Goal: Task Accomplishment & Management: Manage account settings

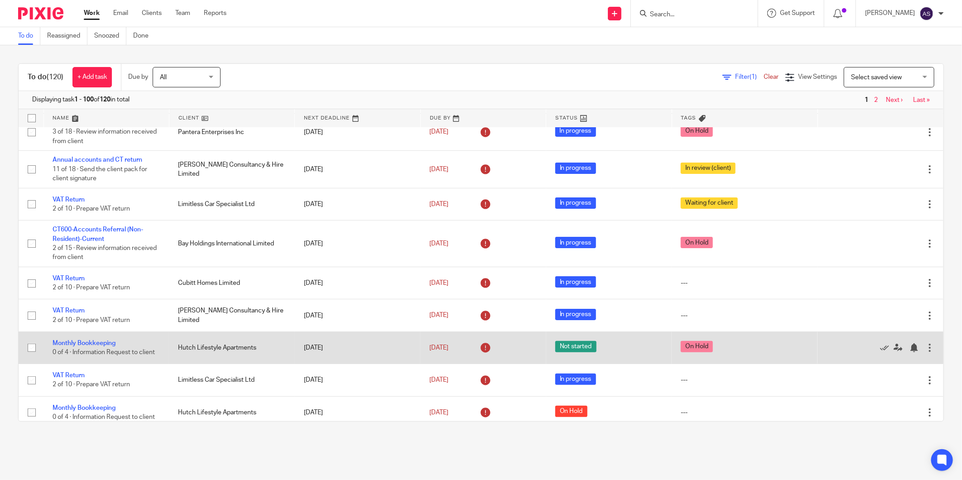
scroll to position [101, 0]
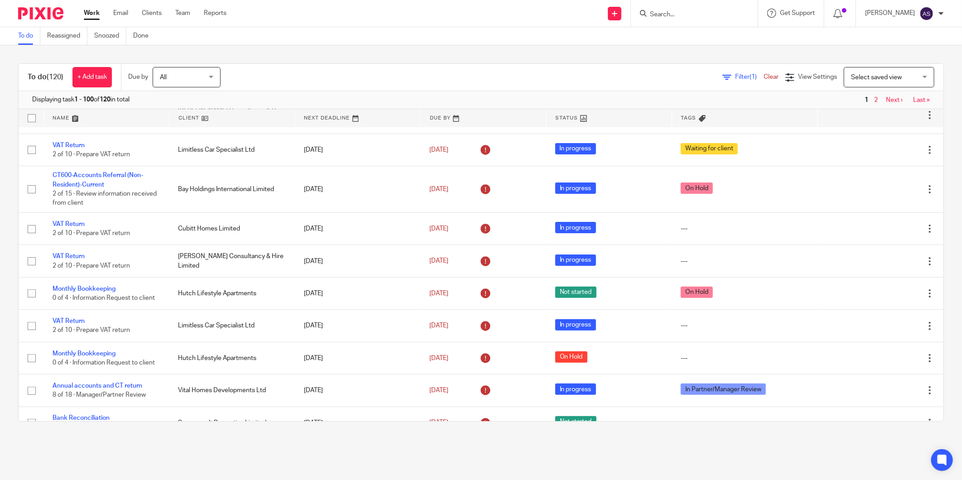
click at [669, 14] on input "Search" at bounding box center [690, 15] width 82 height 8
type input "chalet"
click at [707, 37] on link at bounding box center [723, 39] width 153 height 21
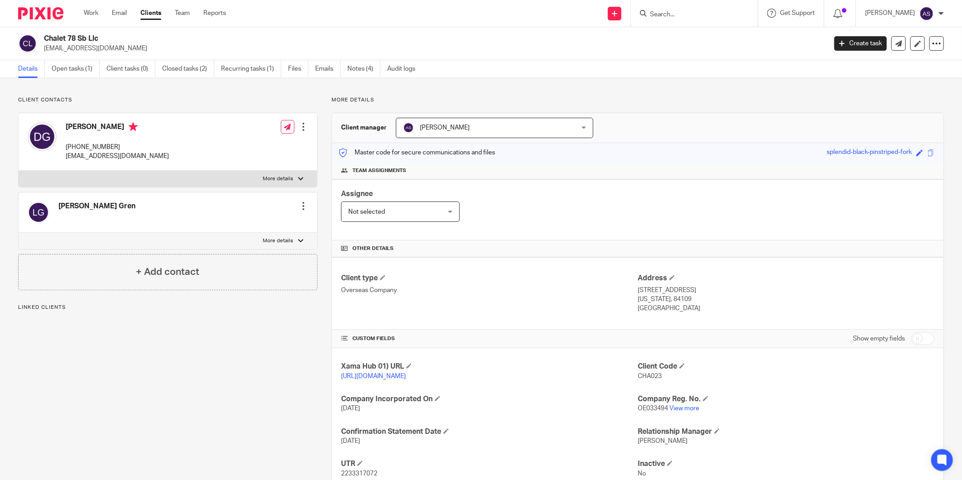
click at [75, 78] on div "Details Open tasks (1) Client tasks (0) Closed tasks (2) Recurring tasks (1) Fi…" at bounding box center [481, 69] width 962 height 18
click at [77, 75] on link "Open tasks (1)" at bounding box center [76, 69] width 48 height 18
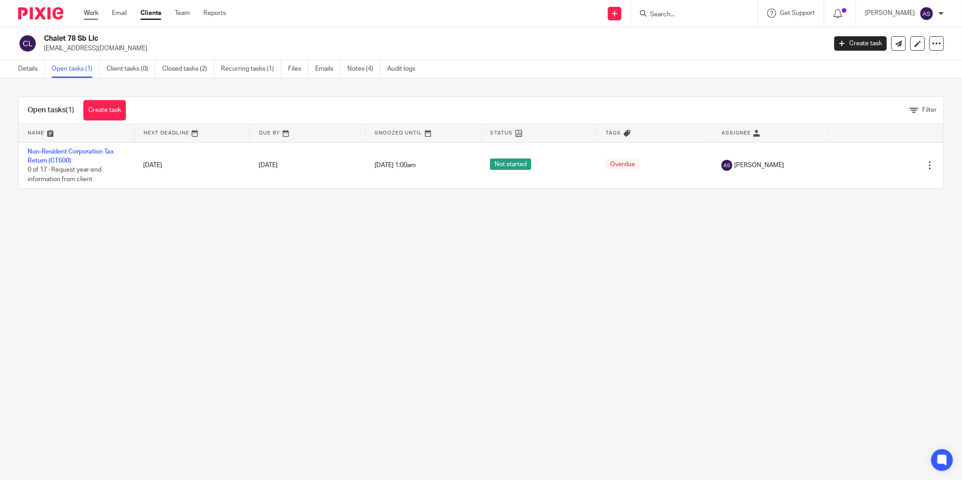
click at [91, 15] on link "Work" at bounding box center [91, 13] width 14 height 9
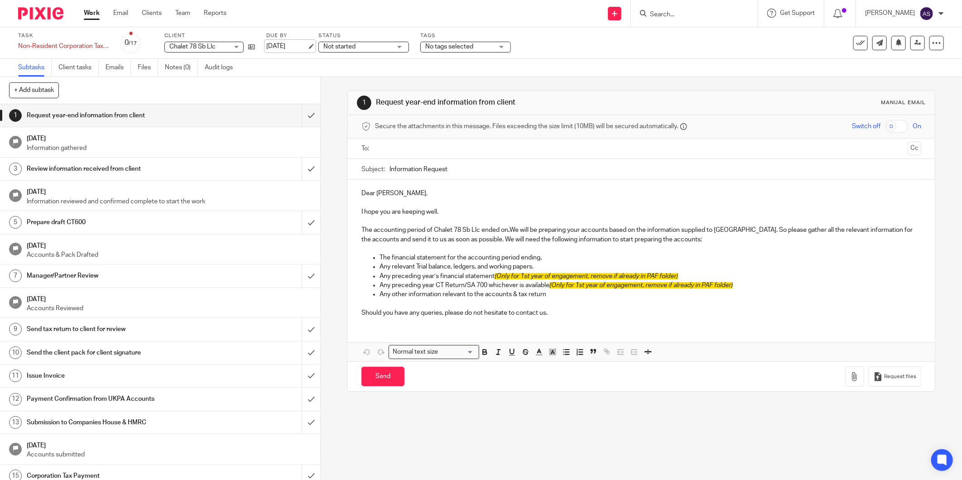
click at [288, 46] on link "15 Jul 2025" at bounding box center [286, 47] width 41 height 10
drag, startPoint x: 249, startPoint y: 48, endPoint x: 257, endPoint y: 47, distance: 7.8
click at [250, 48] on icon at bounding box center [251, 46] width 7 height 7
click at [375, 46] on span "Not started" at bounding box center [362, 45] width 32 height 6
click at [488, 44] on span "No tags selected" at bounding box center [472, 45] width 48 height 6
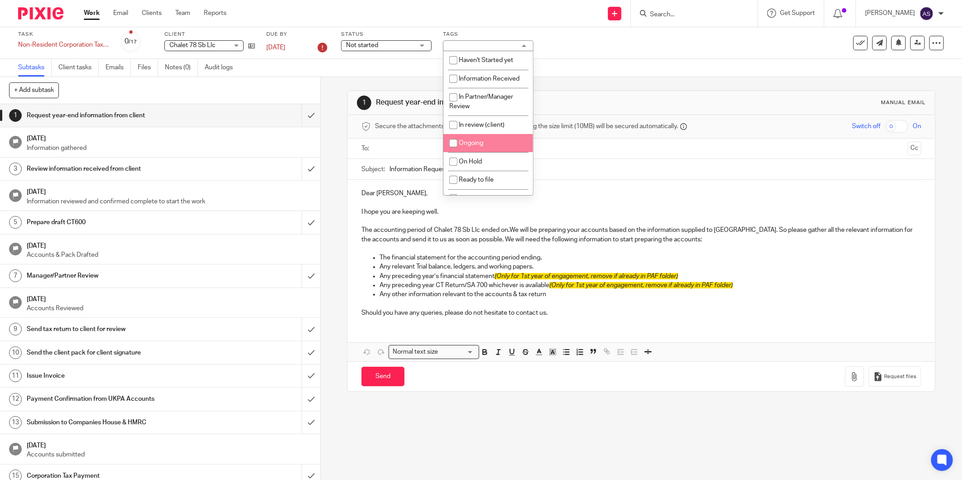
scroll to position [50, 0]
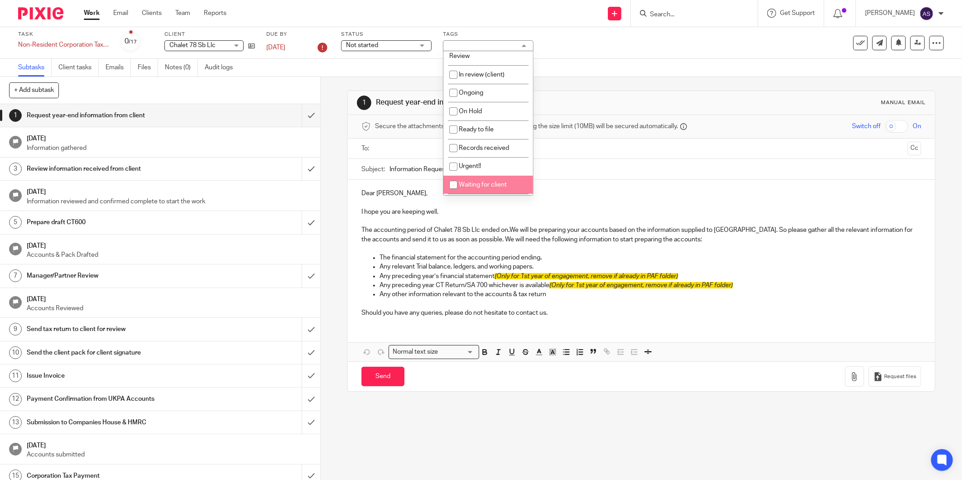
click at [472, 184] on span "Waiting for client" at bounding box center [483, 185] width 48 height 6
checkbox input "true"
click at [606, 118] on div "Secure the attachments in this message. Files exceeding the size limit (10MB) w…" at bounding box center [641, 127] width 587 height 24
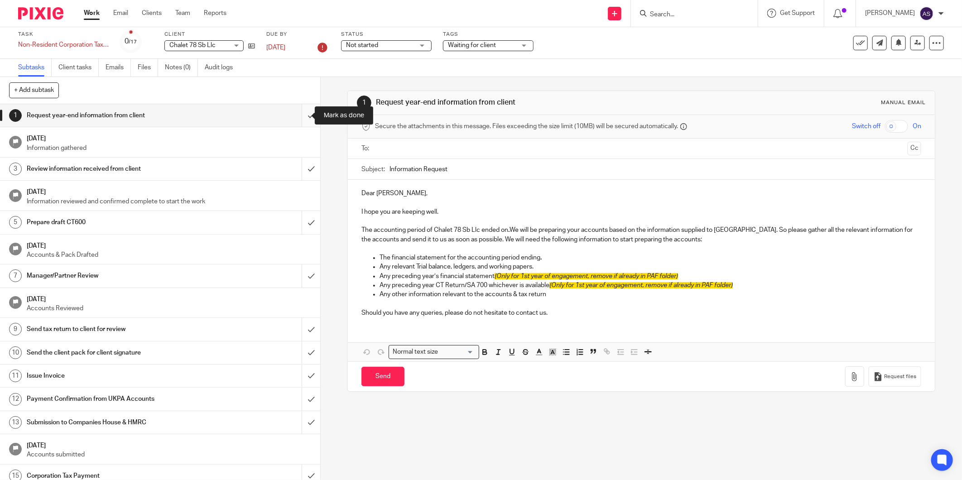
click at [300, 113] on input "submit" at bounding box center [160, 115] width 320 height 23
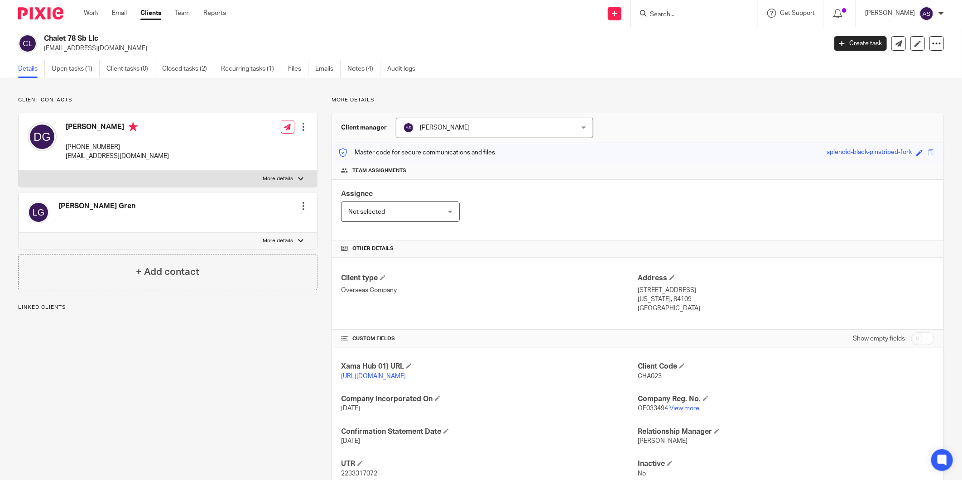
drag, startPoint x: 628, startPoint y: 309, endPoint x: 677, endPoint y: 311, distance: 49.4
click at [677, 311] on div "Client type Overseas Company Address 2530 Lynwood Dr., Salt Lake City Utah, 841…" at bounding box center [638, 293] width 612 height 72
drag, startPoint x: 816, startPoint y: 329, endPoint x: 823, endPoint y: 320, distance: 11.7
click at [816, 329] on div "Client type Overseas Company Address 2530 Lynwood Dr., Salt Lake City Utah, 841…" at bounding box center [638, 293] width 612 height 72
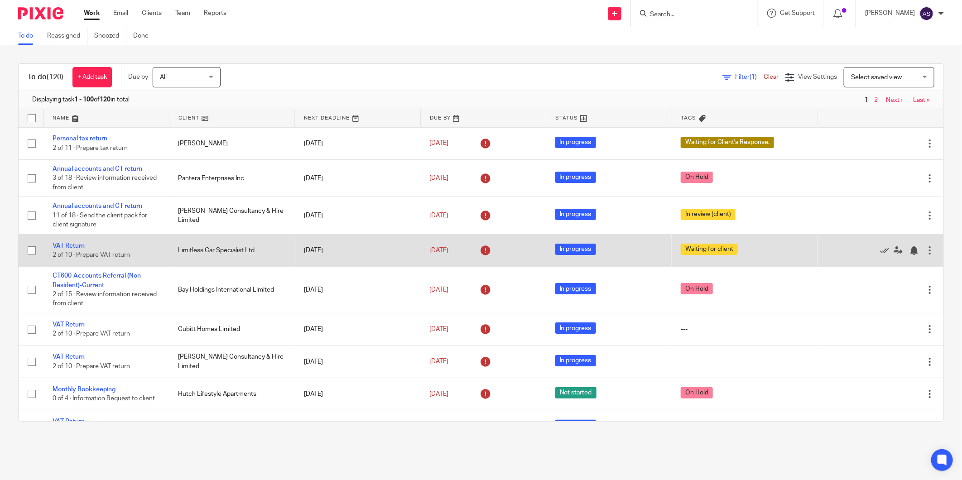
scroll to position [50, 0]
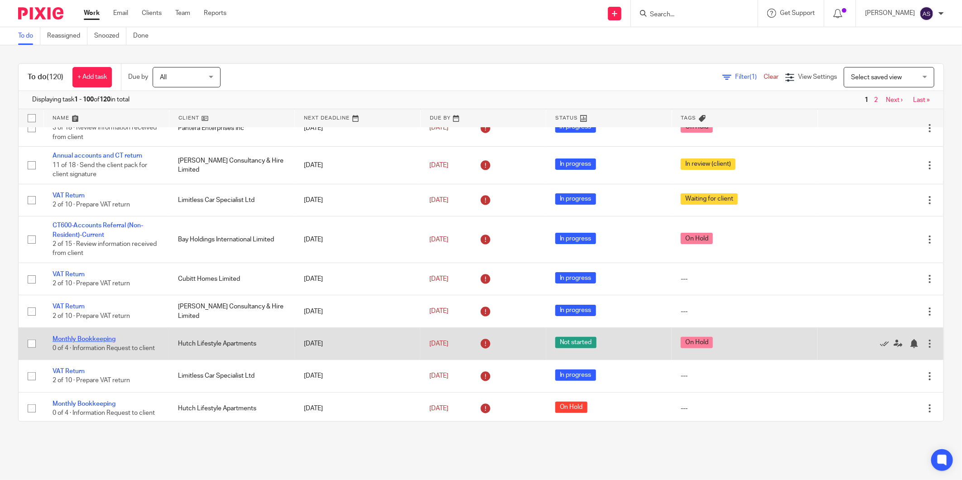
drag, startPoint x: 82, startPoint y: 346, endPoint x: 72, endPoint y: 340, distance: 11.6
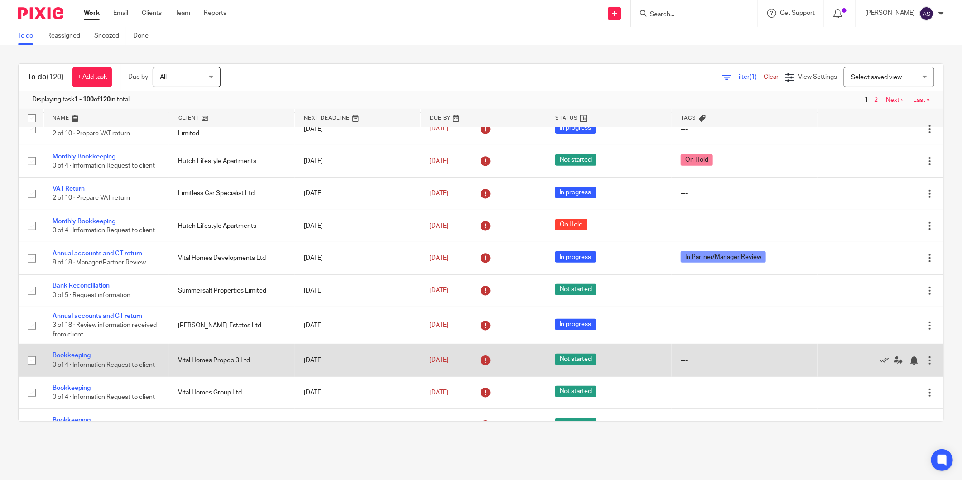
scroll to position [352, 0]
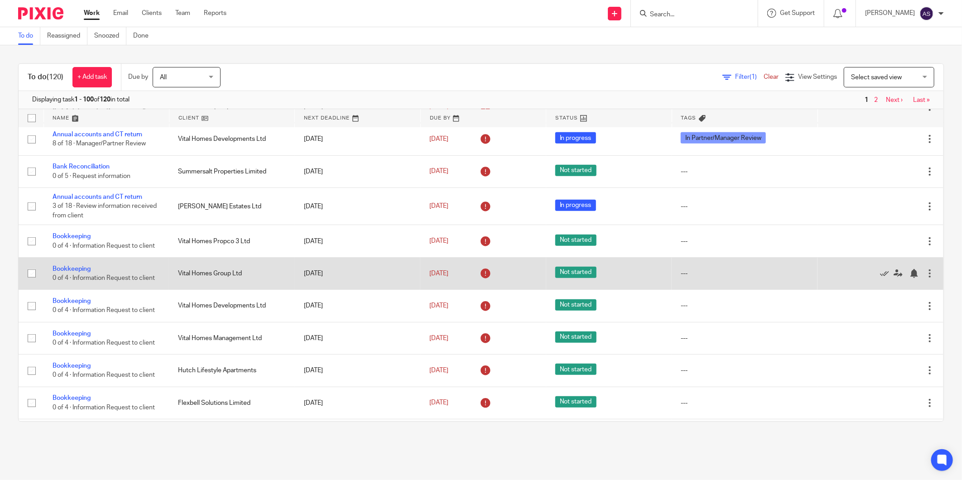
click at [33, 280] on input "checkbox" at bounding box center [31, 273] width 17 height 17
checkbox input "true"
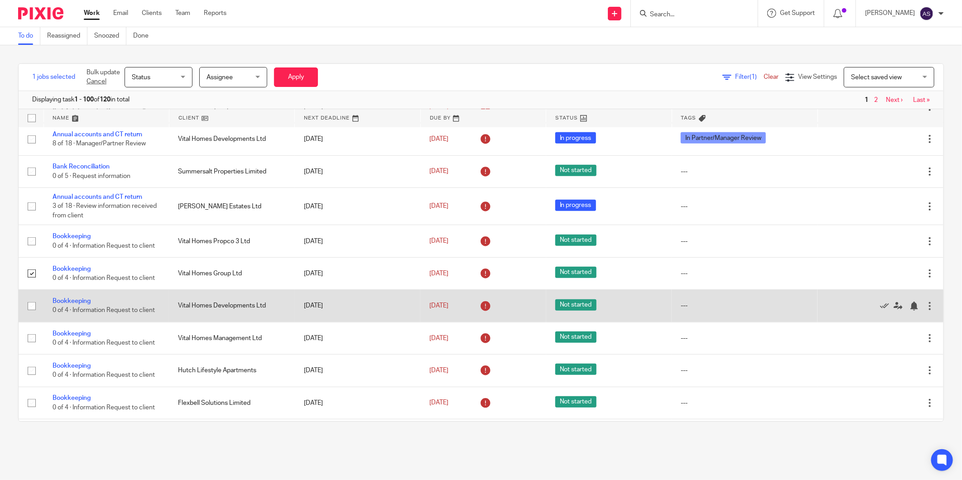
click at [29, 313] on input "checkbox" at bounding box center [31, 306] width 17 height 17
checkbox input "true"
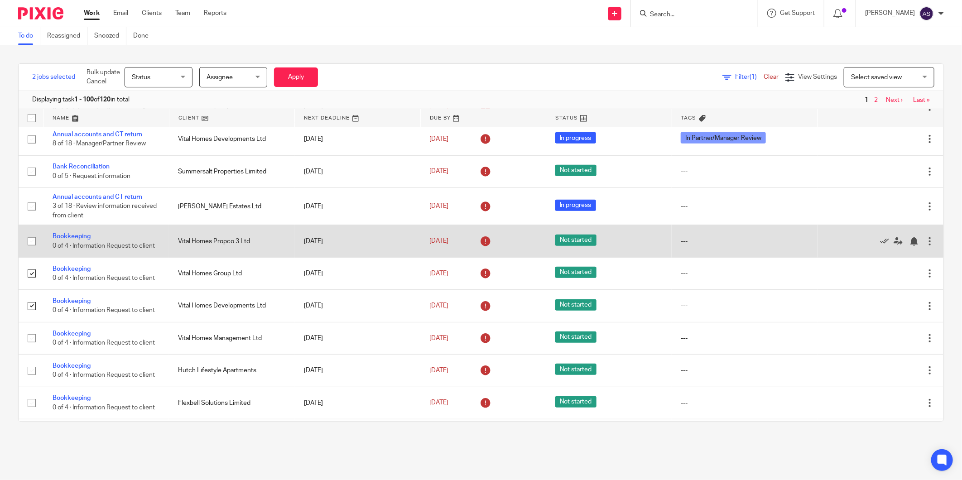
click at [34, 245] on input "checkbox" at bounding box center [31, 241] width 17 height 17
checkbox input "true"
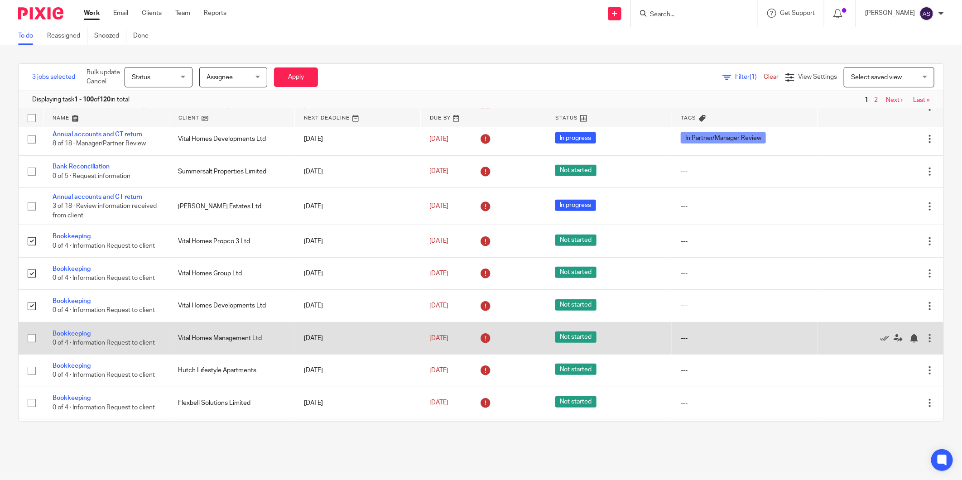
click at [37, 347] on input "checkbox" at bounding box center [31, 338] width 17 height 17
checkbox input "true"
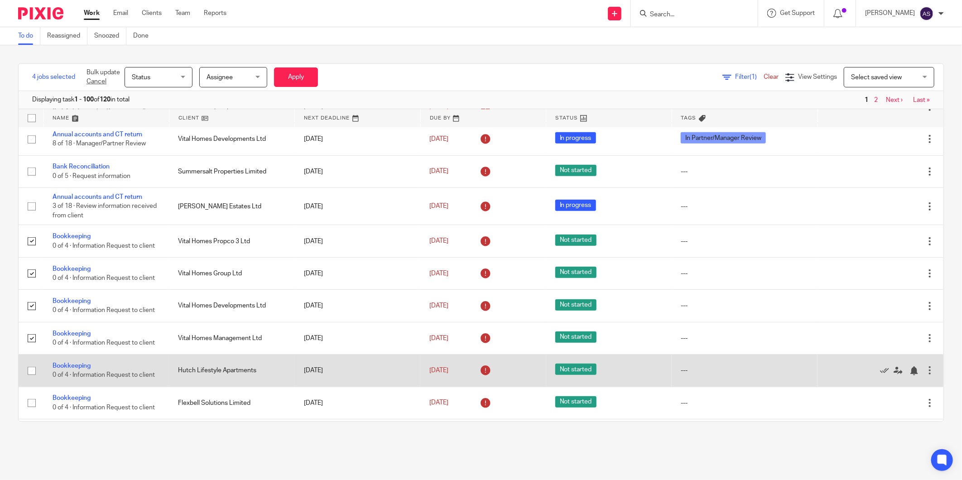
click at [32, 372] on input "checkbox" at bounding box center [31, 370] width 17 height 17
click at [30, 372] on input "checkbox" at bounding box center [31, 370] width 17 height 17
checkbox input "false"
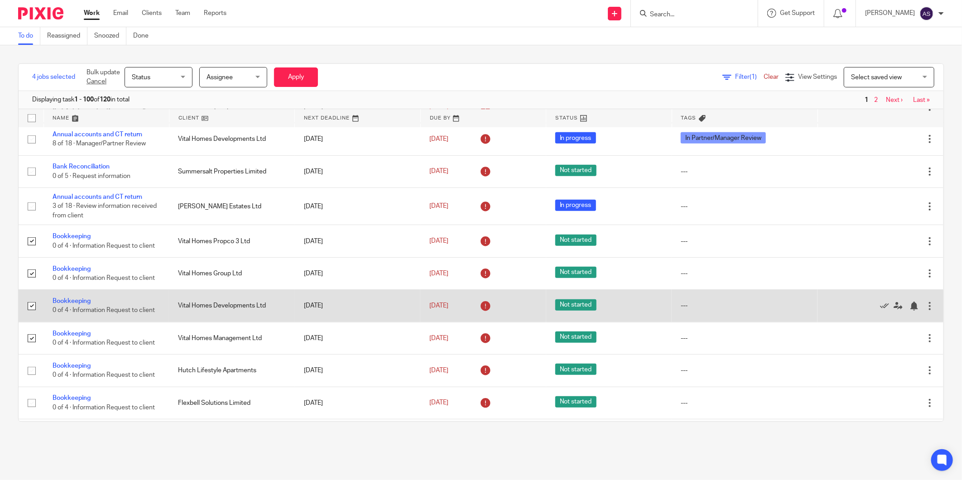
scroll to position [302, 0]
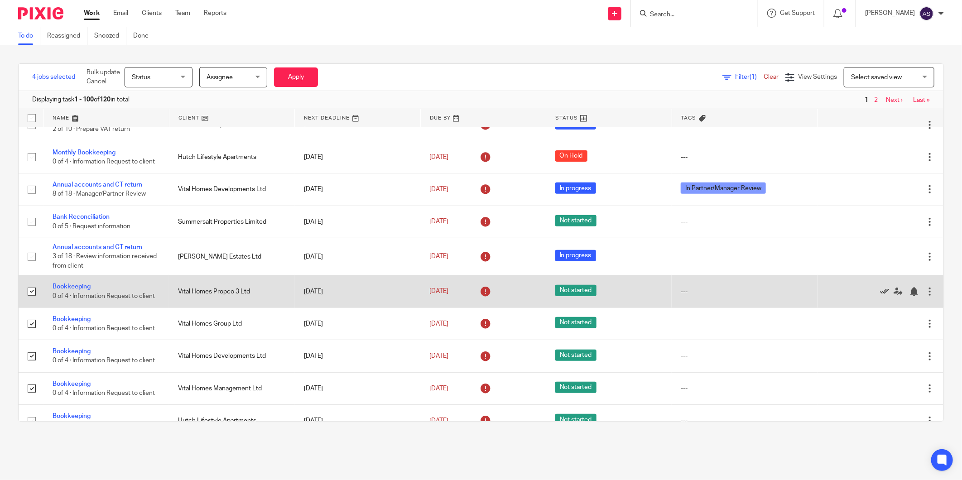
click at [880, 295] on icon at bounding box center [884, 291] width 9 height 9
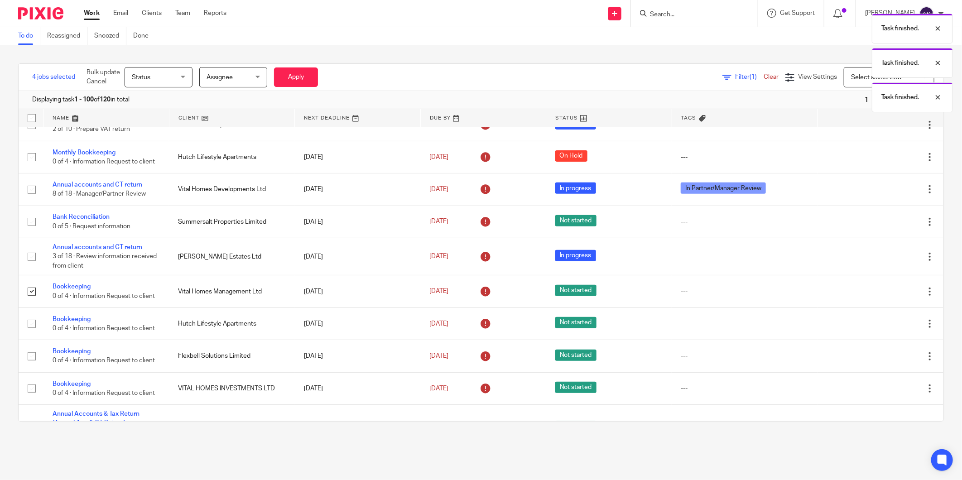
click at [880, 295] on icon at bounding box center [884, 291] width 9 height 9
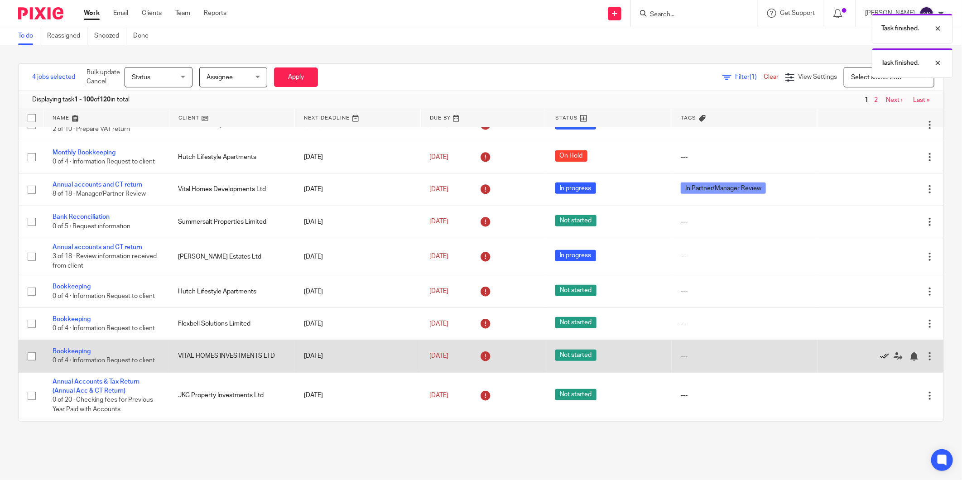
click at [880, 359] on icon at bounding box center [884, 356] width 9 height 9
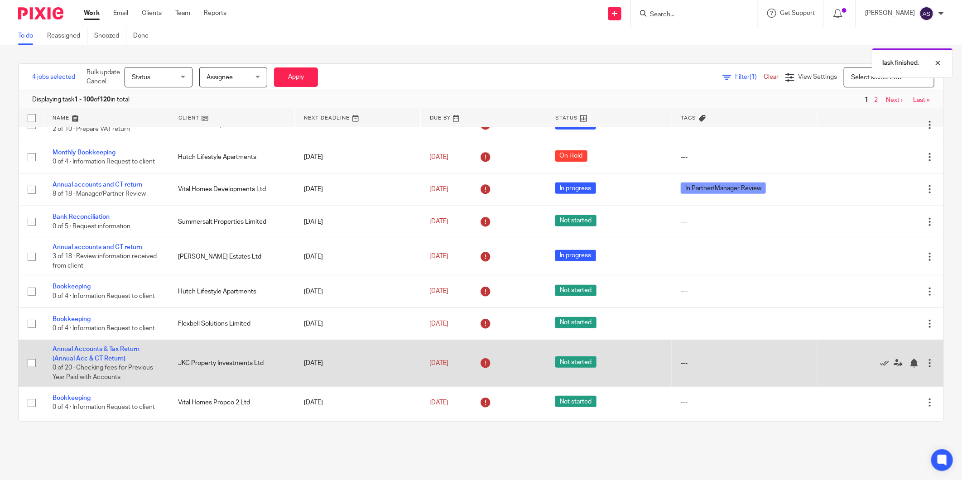
scroll to position [352, 0]
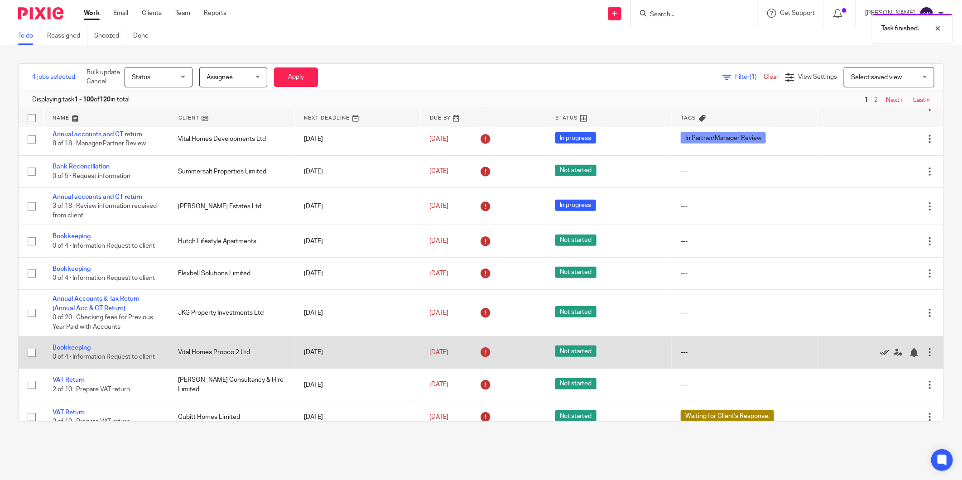
click at [880, 356] on icon at bounding box center [884, 352] width 9 height 9
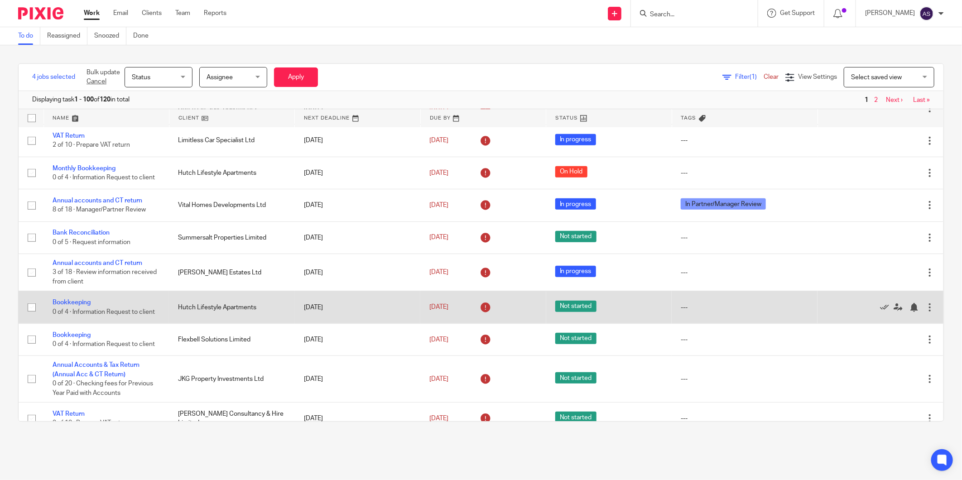
scroll to position [302, 0]
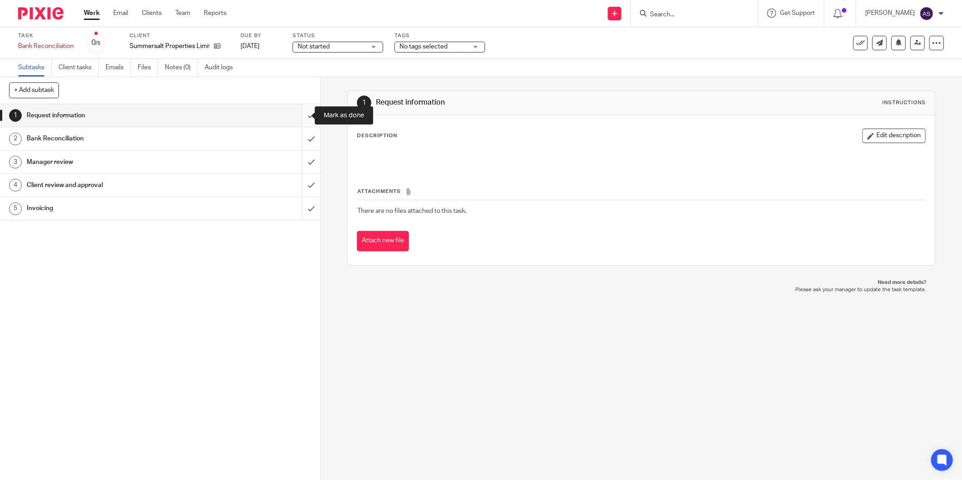
click at [300, 117] on input "submit" at bounding box center [160, 115] width 320 height 23
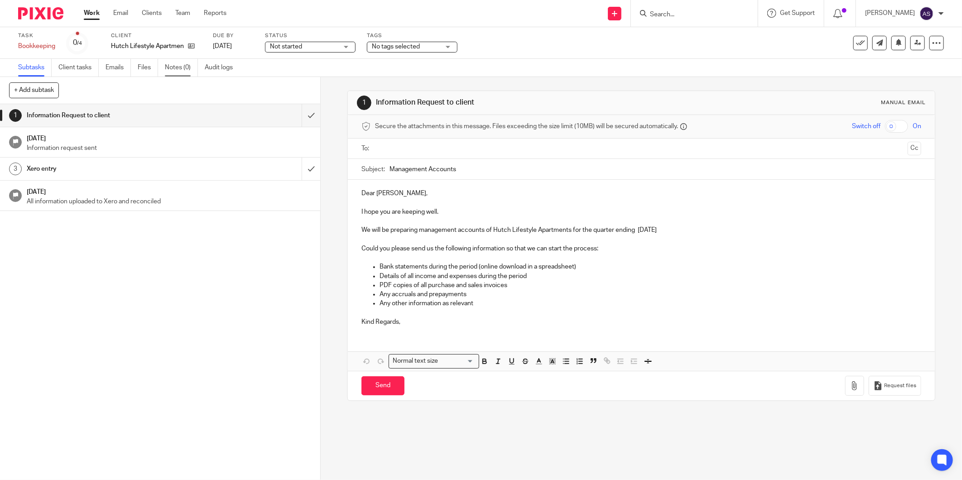
click at [188, 69] on link "Notes (0)" at bounding box center [181, 68] width 33 height 18
click at [195, 66] on link "Notes (0)" at bounding box center [181, 68] width 33 height 18
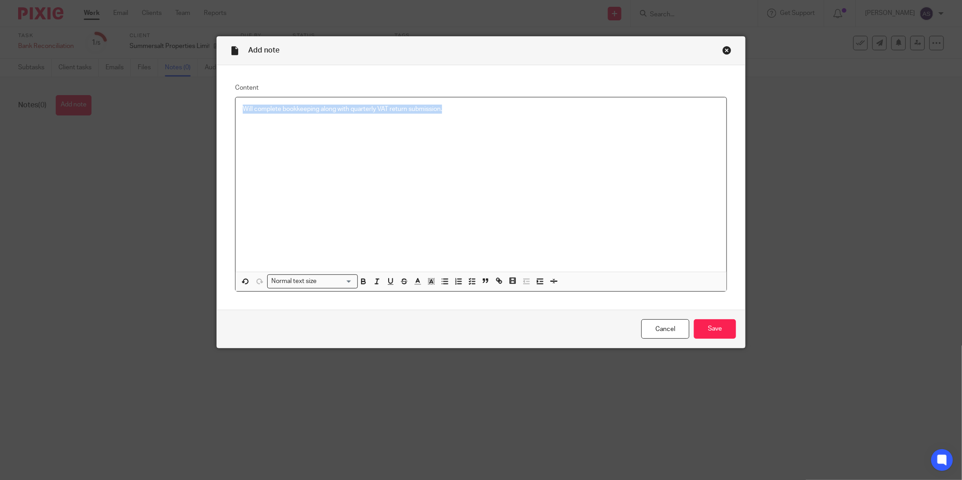
drag, startPoint x: 473, startPoint y: 111, endPoint x: 120, endPoint y: 114, distance: 352.9
click at [120, 114] on div "Add note Content Will complete bookkeeping along with quarterly VAT return subm…" at bounding box center [481, 240] width 962 height 480
copy p "Will complete bookkeeping along with quarterly VAT return submission."
click at [719, 331] on input "Save" at bounding box center [715, 328] width 42 height 19
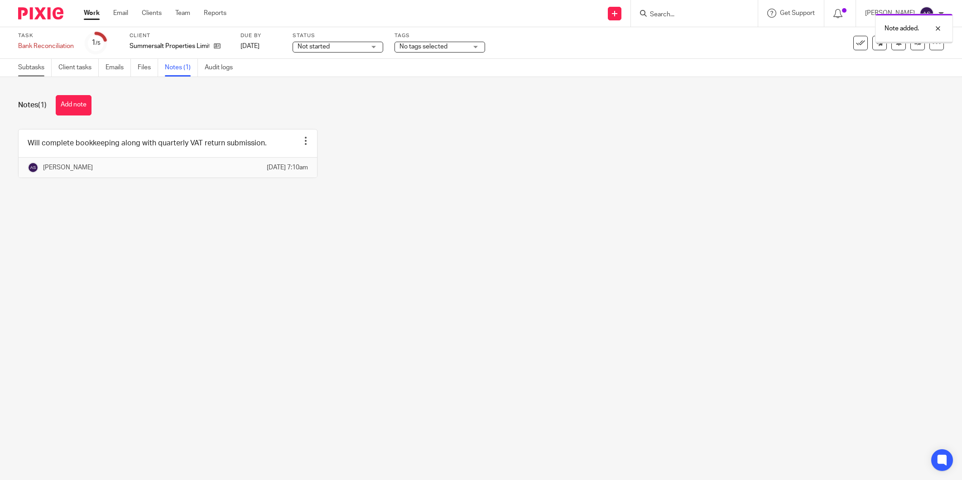
drag, startPoint x: 0, startPoint y: 0, endPoint x: 41, endPoint y: 69, distance: 80.6
click at [41, 69] on link "Subtasks" at bounding box center [35, 68] width 34 height 18
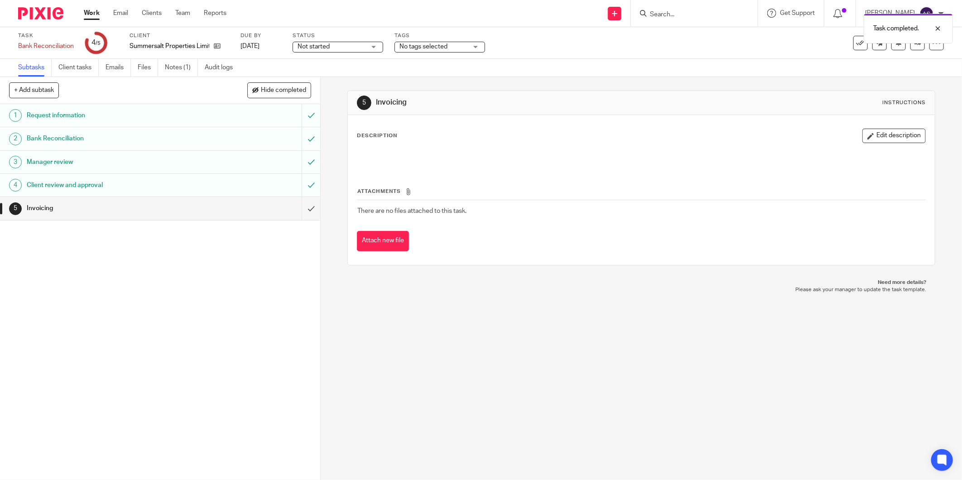
click at [912, 51] on div "Task Bank Reconciliation Save Bank Reconciliation 4 /5 Client Summersalt Proper…" at bounding box center [481, 43] width 926 height 22
click at [915, 43] on icon at bounding box center [918, 42] width 7 height 7
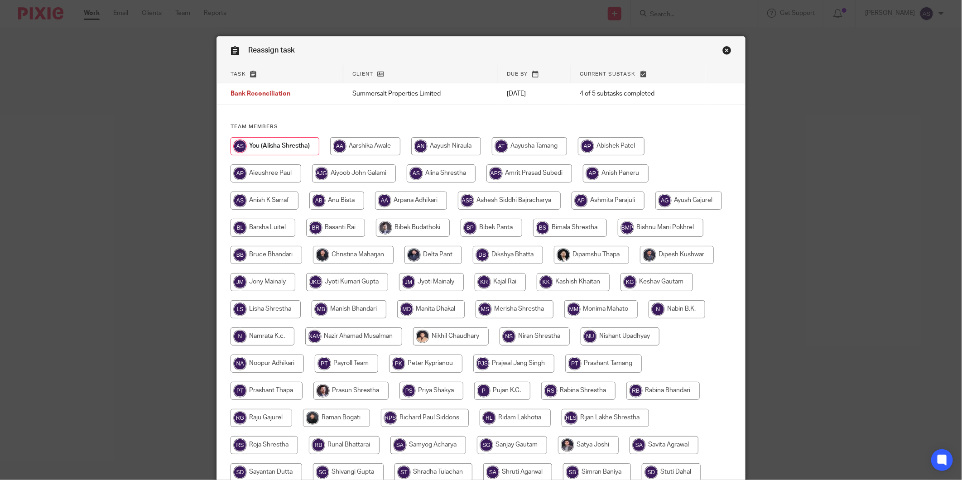
scroll to position [167, 0]
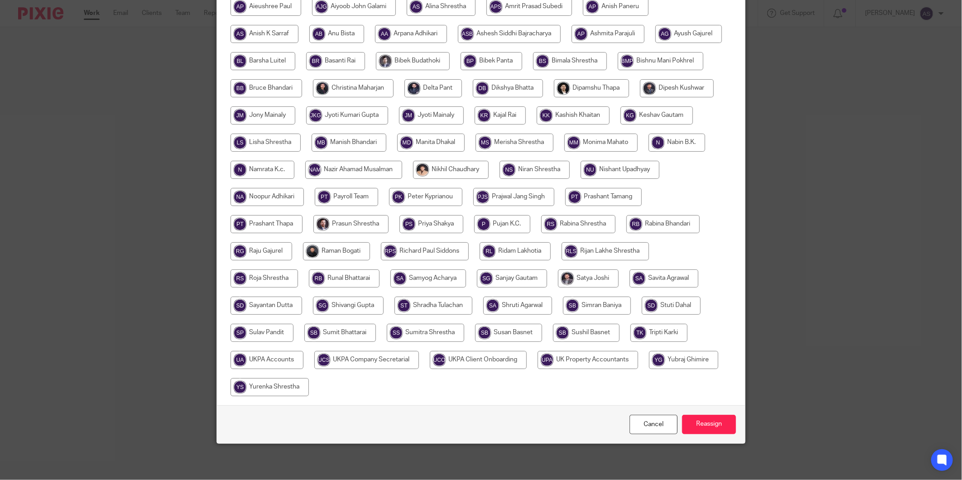
drag, startPoint x: 494, startPoint y: 358, endPoint x: 501, endPoint y: 359, distance: 6.4
click at [303, 358] on input "radio" at bounding box center [267, 360] width 73 height 18
radio input "true"
drag, startPoint x: 699, startPoint y: 423, endPoint x: 544, endPoint y: 290, distance: 204.7
click at [699, 422] on input "Reassign" at bounding box center [709, 424] width 54 height 19
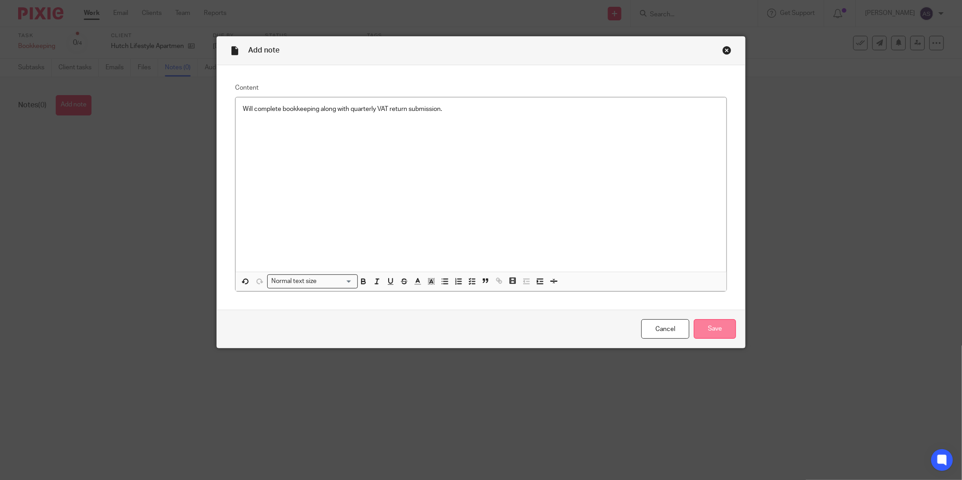
click at [713, 329] on input "Save" at bounding box center [715, 328] width 42 height 19
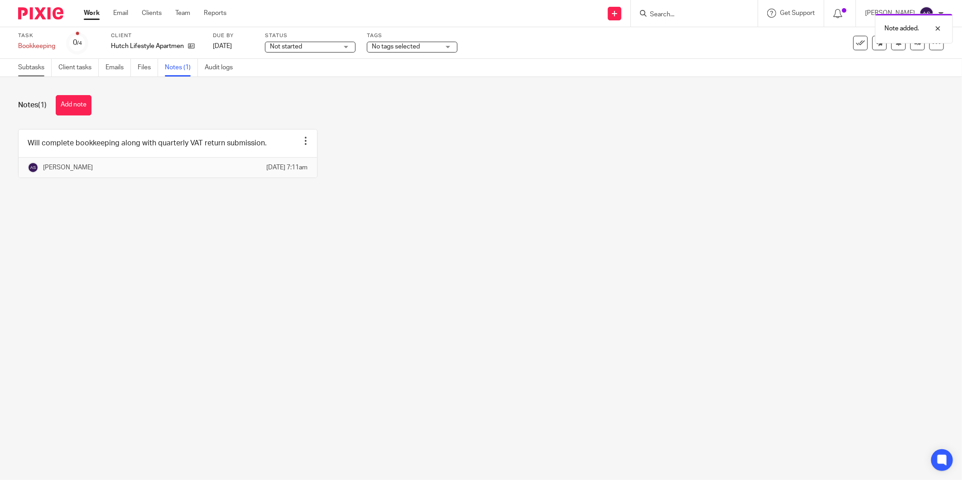
click at [32, 70] on link "Subtasks" at bounding box center [35, 68] width 34 height 18
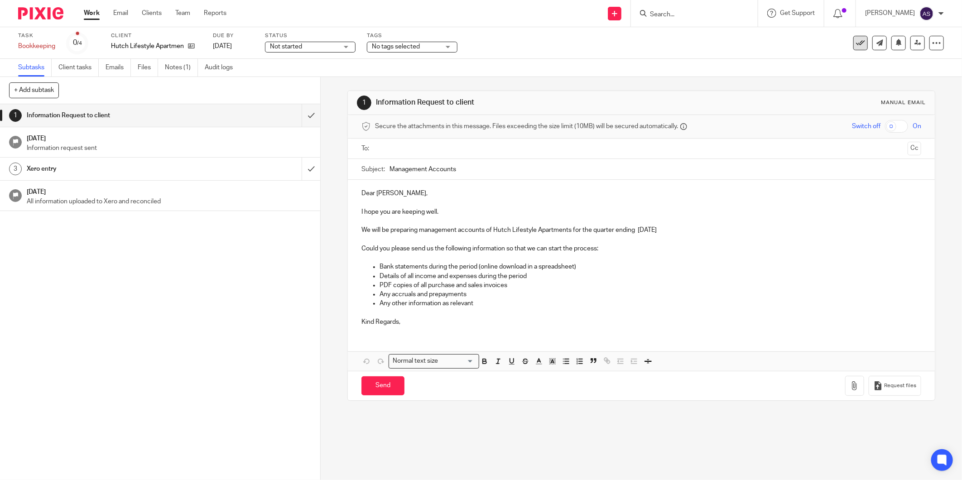
click at [856, 43] on icon at bounding box center [860, 43] width 9 height 9
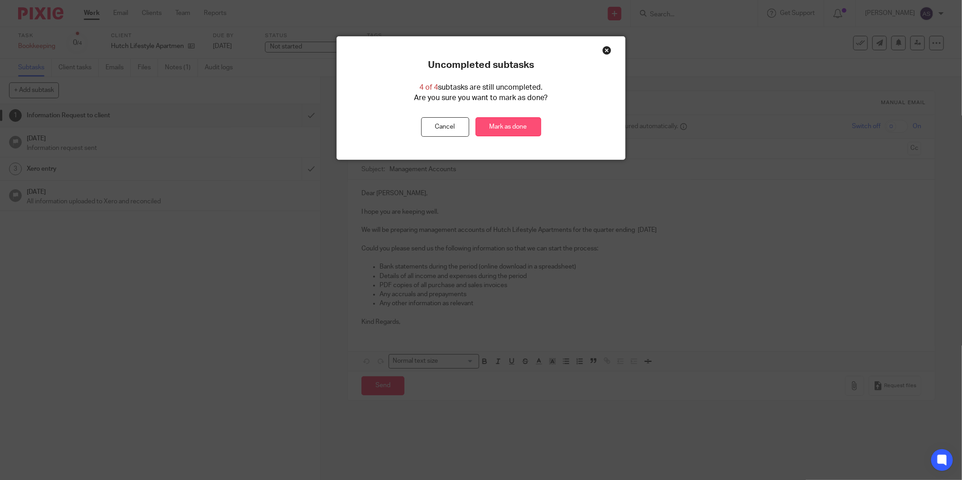
click at [514, 129] on link "Mark as done" at bounding box center [509, 126] width 66 height 19
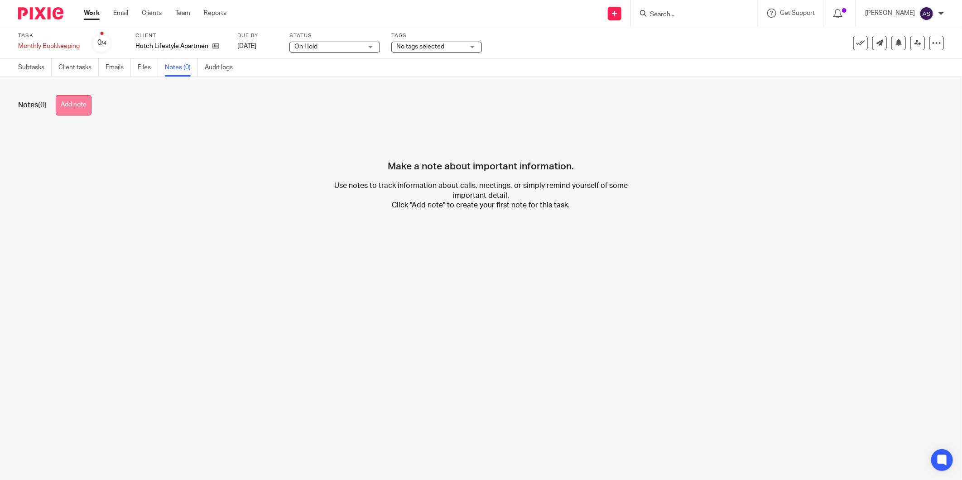
click at [85, 102] on button "Add note" at bounding box center [74, 105] width 36 height 20
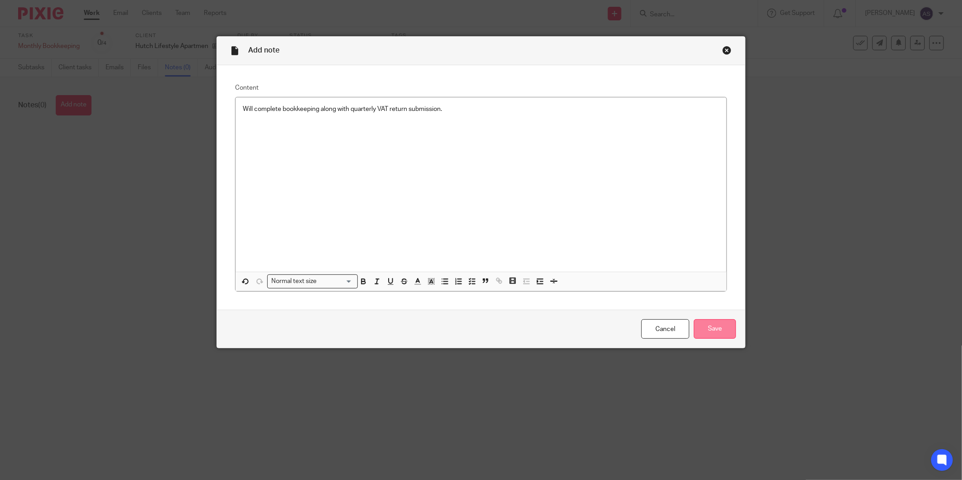
click at [723, 327] on input "Save" at bounding box center [715, 328] width 42 height 19
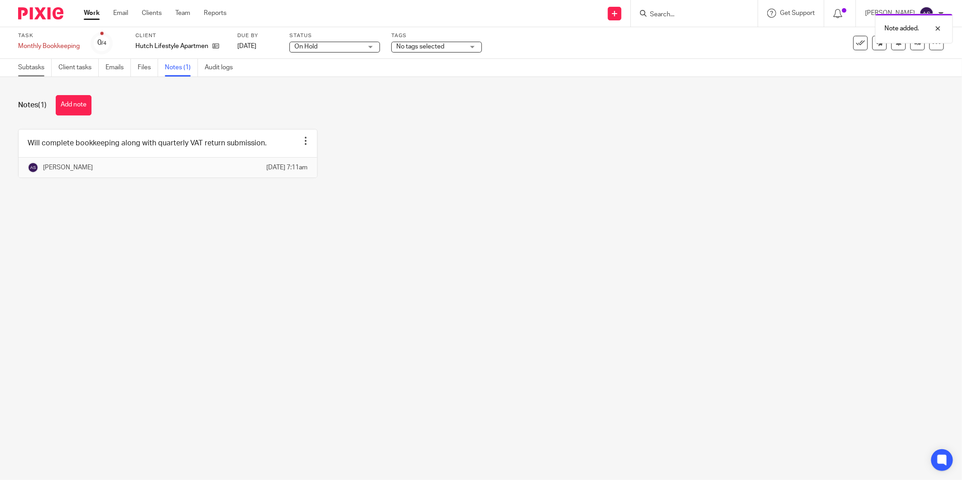
click at [48, 65] on link "Subtasks" at bounding box center [35, 68] width 34 height 18
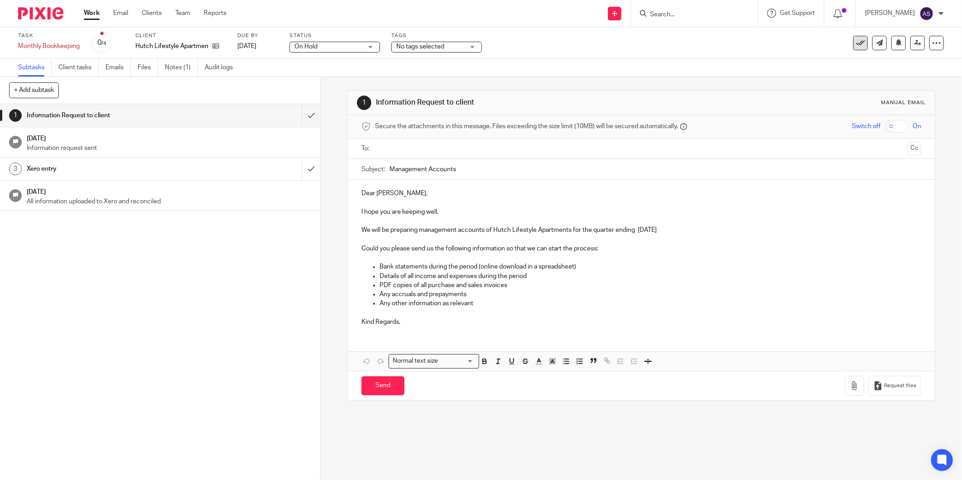
click at [853, 47] on button at bounding box center [860, 43] width 14 height 14
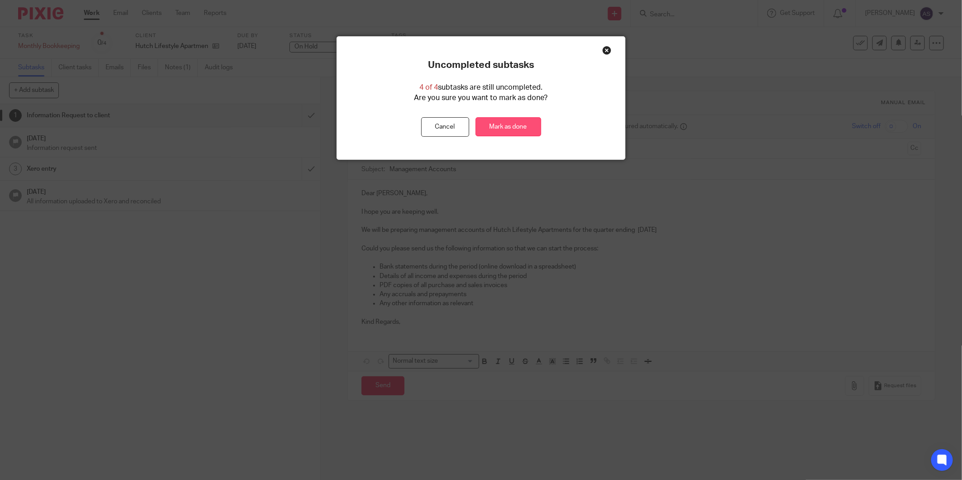
click at [531, 121] on link "Mark as done" at bounding box center [509, 126] width 66 height 19
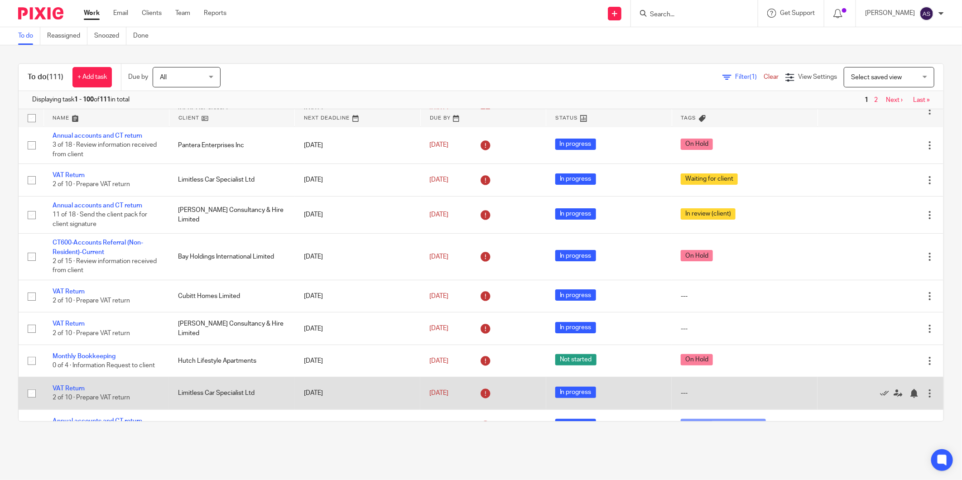
scroll to position [50, 0]
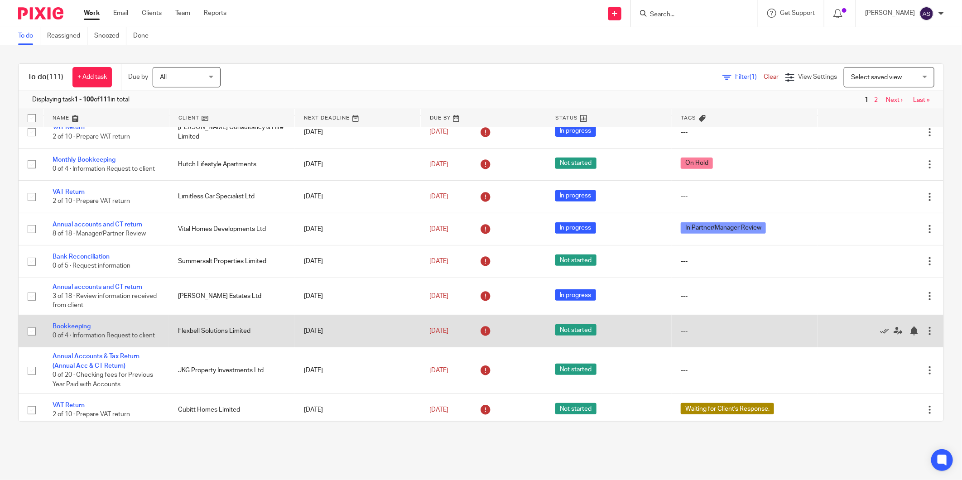
scroll to position [251, 0]
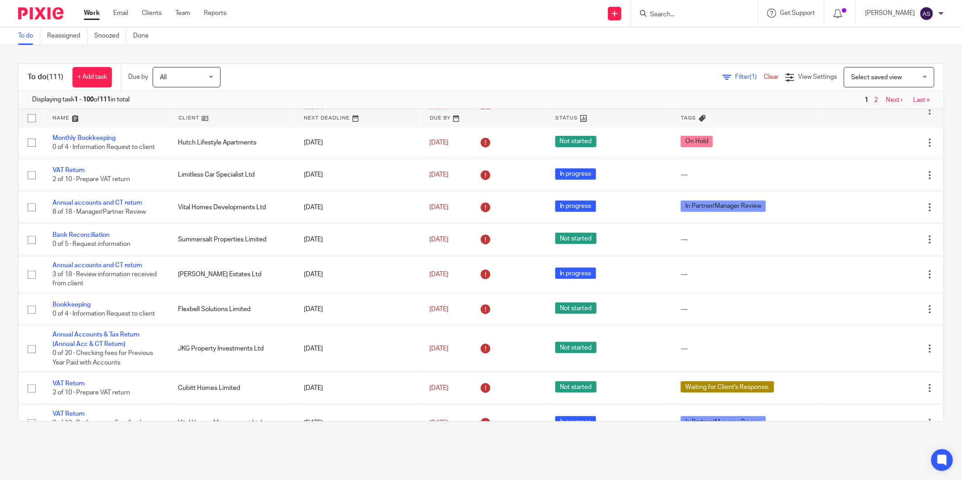
drag, startPoint x: 104, startPoint y: 264, endPoint x: 3, endPoint y: 275, distance: 101.5
click at [3, 275] on div "To do (111) + Add task Due by All All Today Tomorrow This week Next week This m…" at bounding box center [481, 242] width 962 height 395
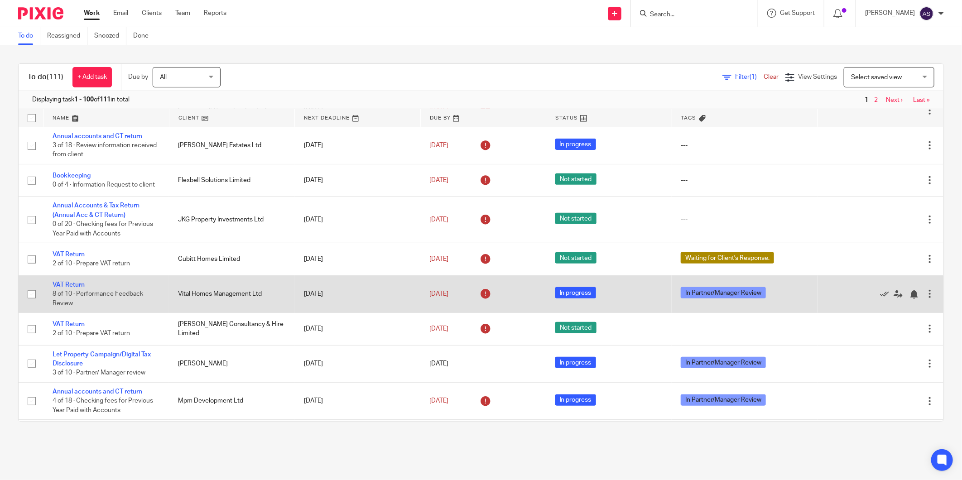
scroll to position [402, 0]
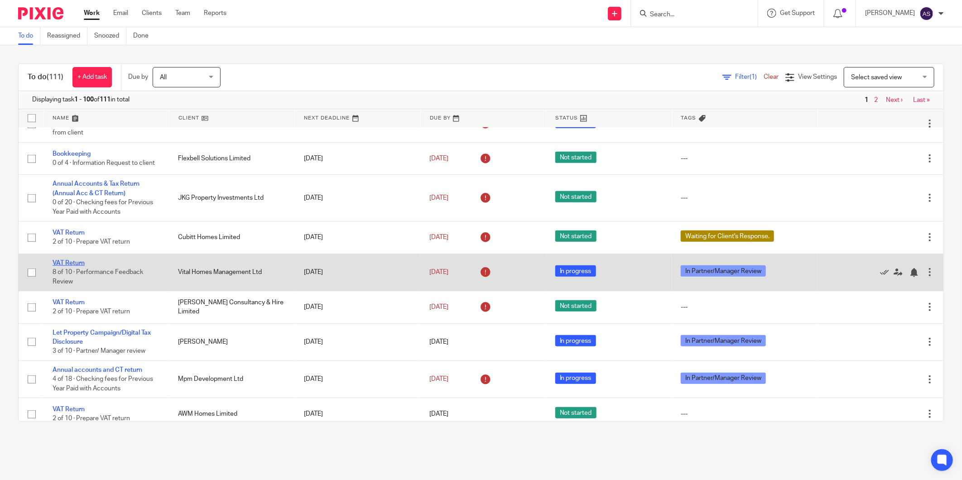
click at [72, 266] on link "VAT Return" at bounding box center [69, 263] width 32 height 6
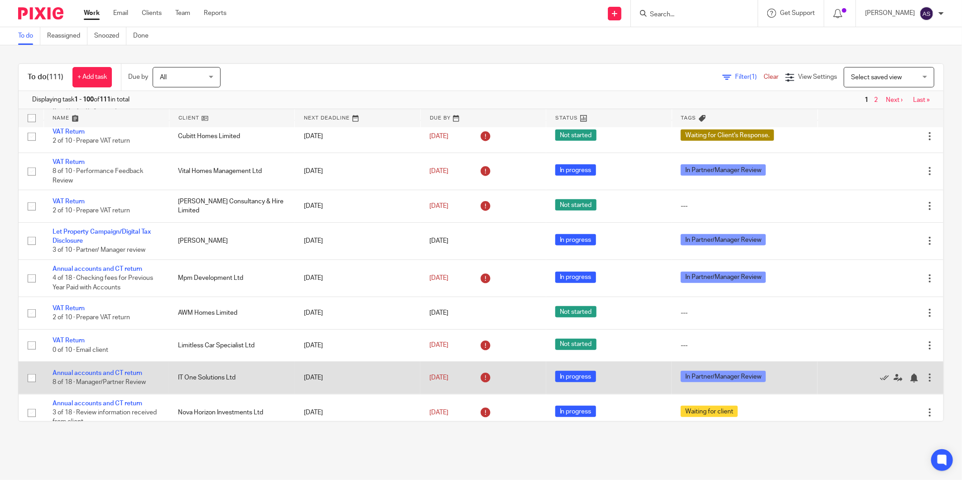
scroll to position [554, 0]
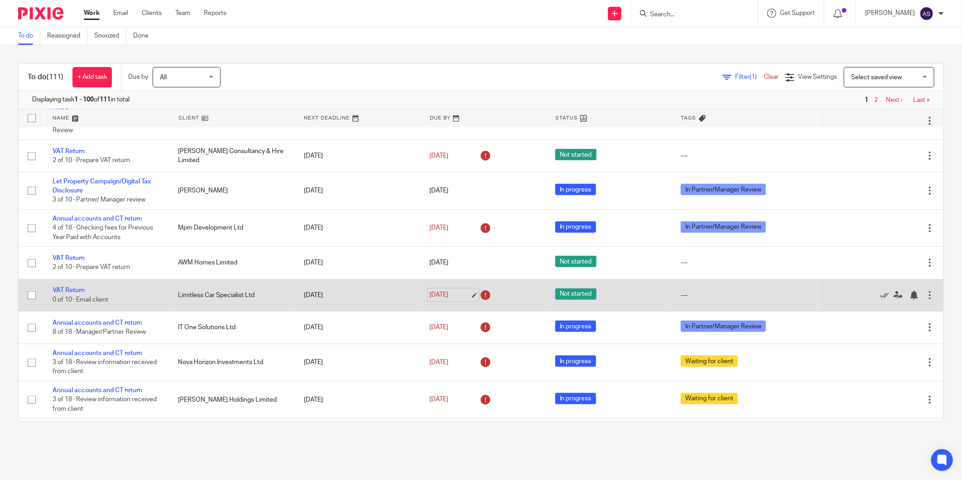
click at [439, 300] on link "10 Sep 2025" at bounding box center [449, 295] width 41 height 10
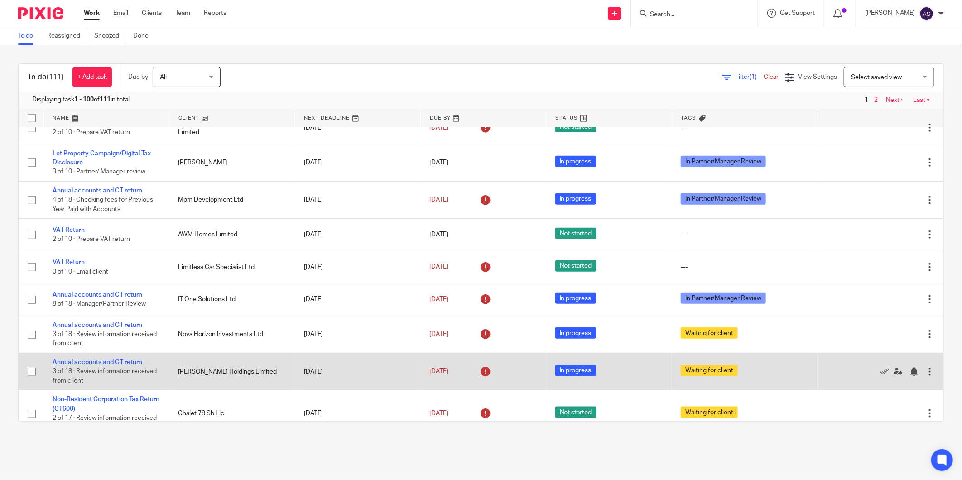
scroll to position [604, 0]
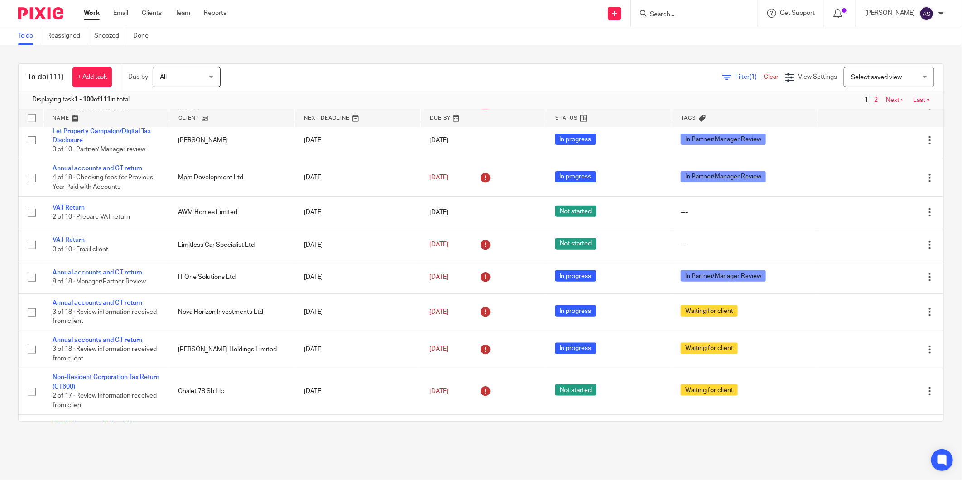
click at [696, 19] on div at bounding box center [694, 13] width 127 height 27
click at [696, 13] on input "Search" at bounding box center [690, 15] width 82 height 8
type input "neo prop"
click at [718, 38] on link at bounding box center [719, 39] width 144 height 21
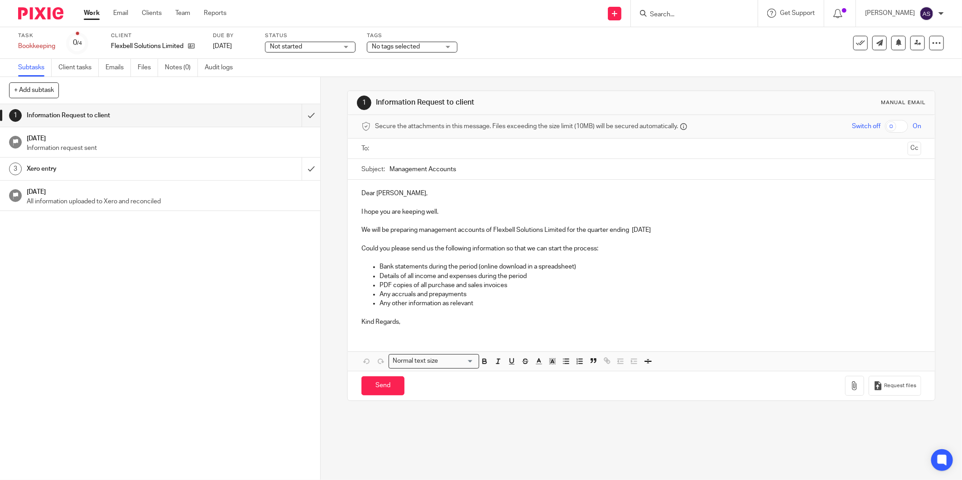
click at [302, 46] on span "Not started" at bounding box center [286, 46] width 32 height 6
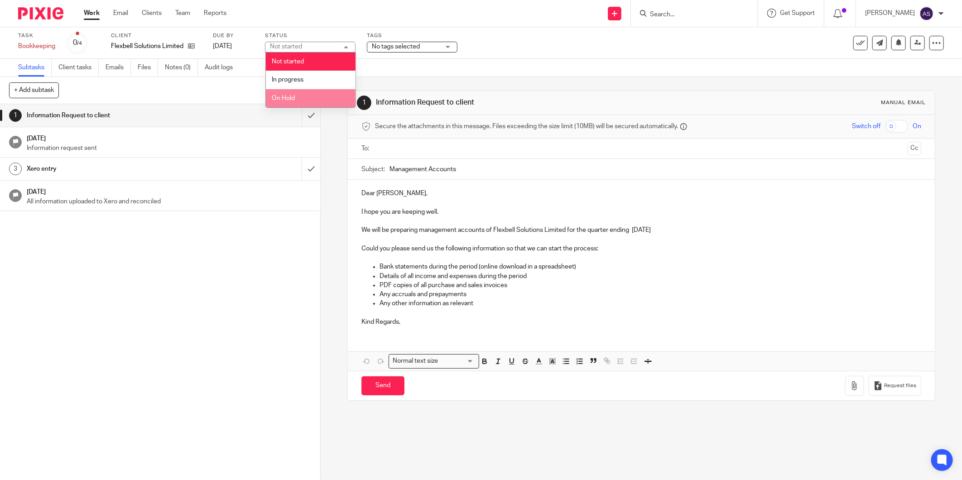
click at [297, 97] on li "On Hold" at bounding box center [311, 98] width 90 height 19
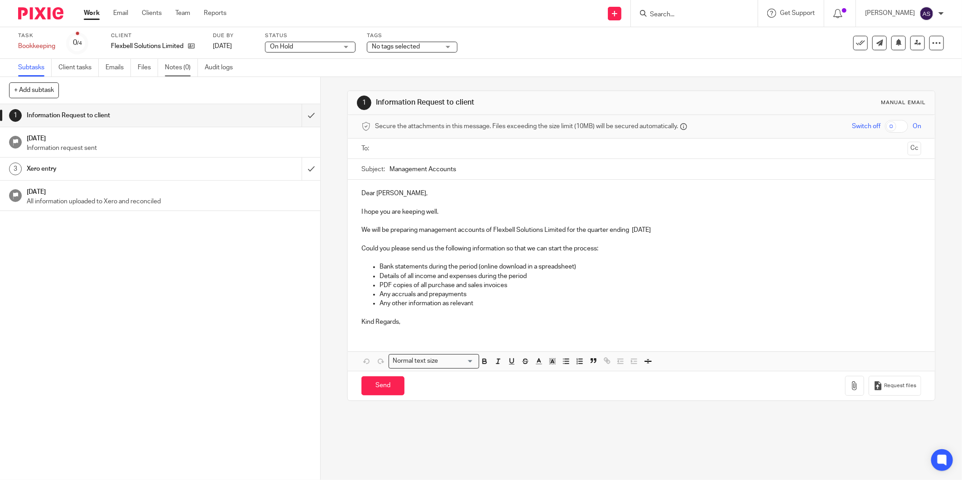
click at [173, 67] on link "Notes (0)" at bounding box center [181, 68] width 33 height 18
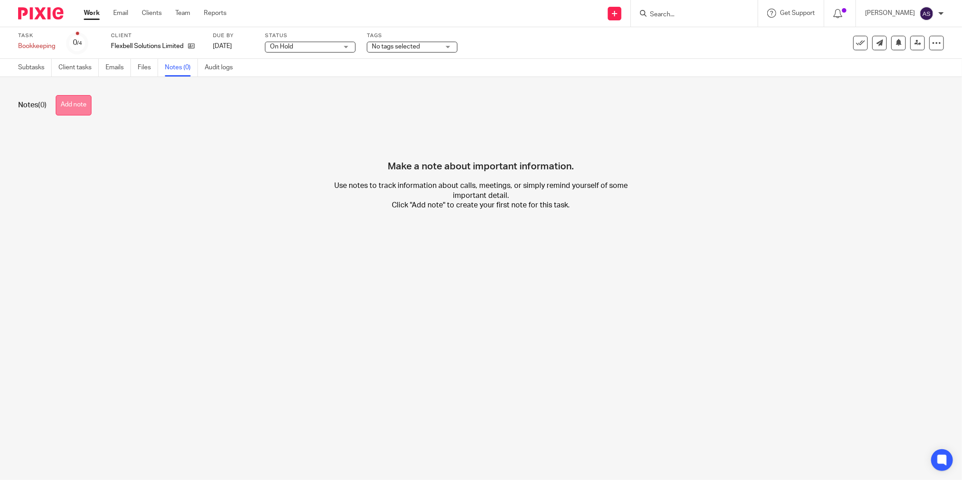
click at [80, 97] on button "Add note" at bounding box center [74, 105] width 36 height 20
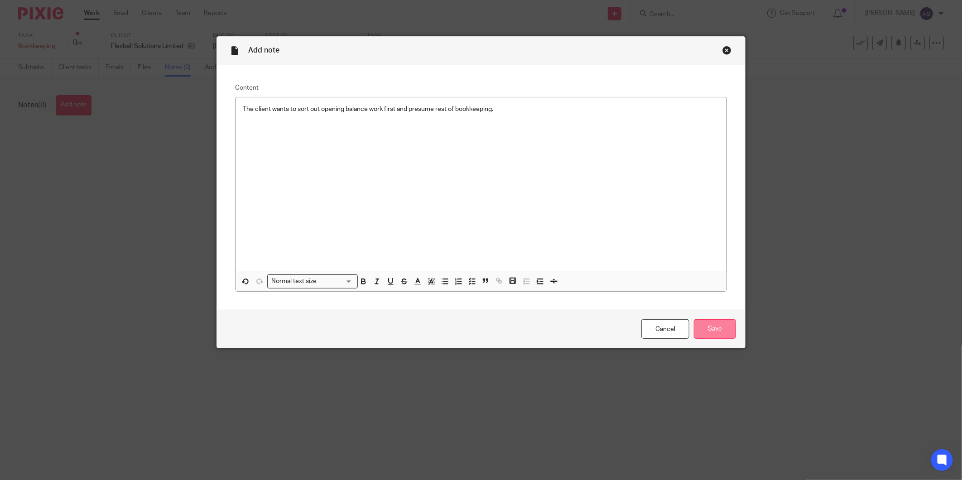
click at [719, 329] on input "Save" at bounding box center [715, 328] width 42 height 19
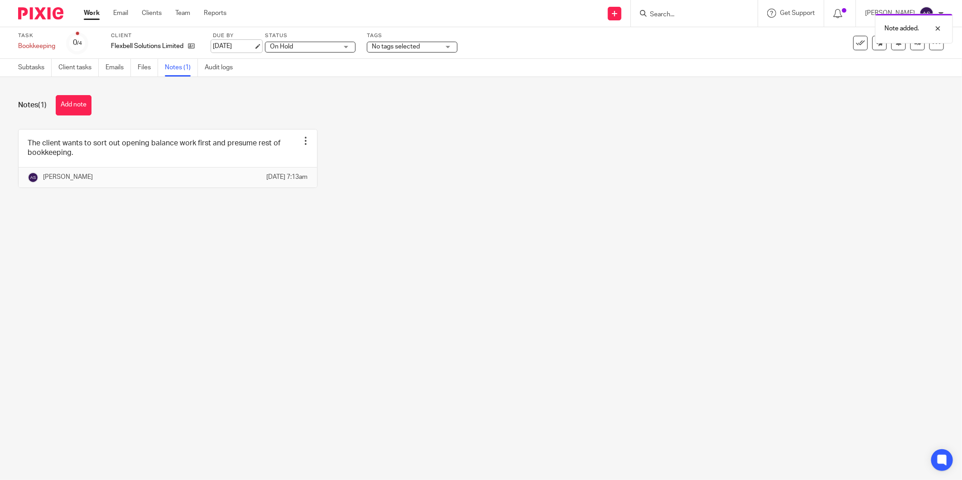
click at [223, 44] on link "[DATE]" at bounding box center [233, 47] width 41 height 10
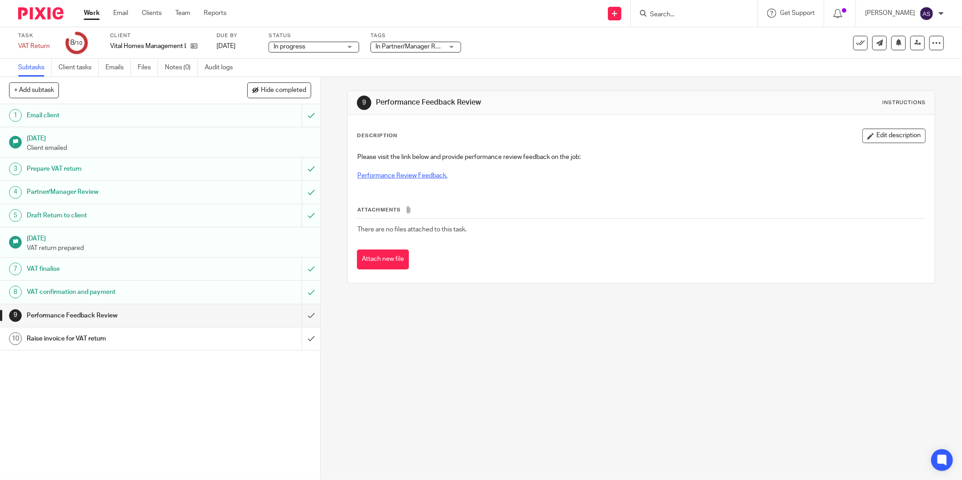
click at [399, 177] on link "Performance Review Feedback." at bounding box center [402, 176] width 90 height 6
click at [402, 173] on link "Performance Review Feedback." at bounding box center [402, 176] width 90 height 6
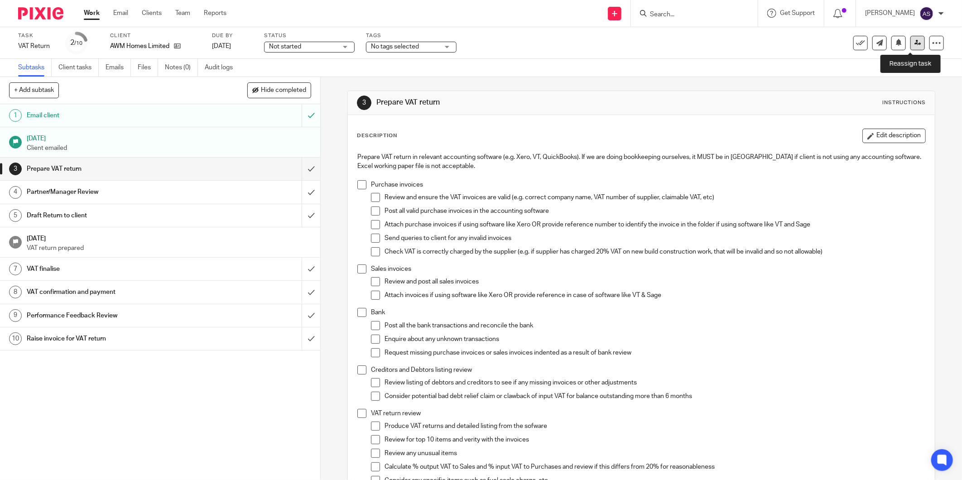
click at [915, 43] on icon at bounding box center [918, 42] width 7 height 7
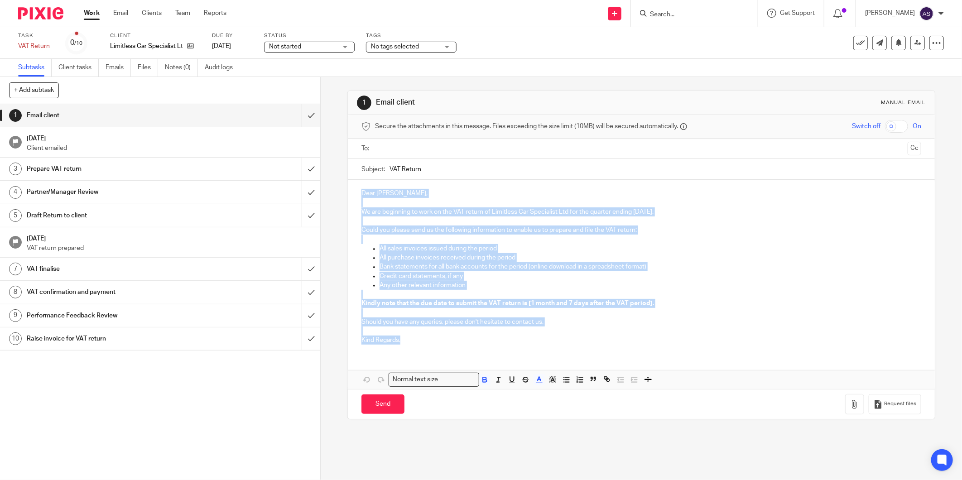
drag, startPoint x: 351, startPoint y: 189, endPoint x: 447, endPoint y: 344, distance: 182.7
click at [447, 344] on div "Dear Calvin, We are beginning to work on the VAT return of Limitless Car Specia…" at bounding box center [641, 266] width 587 height 172
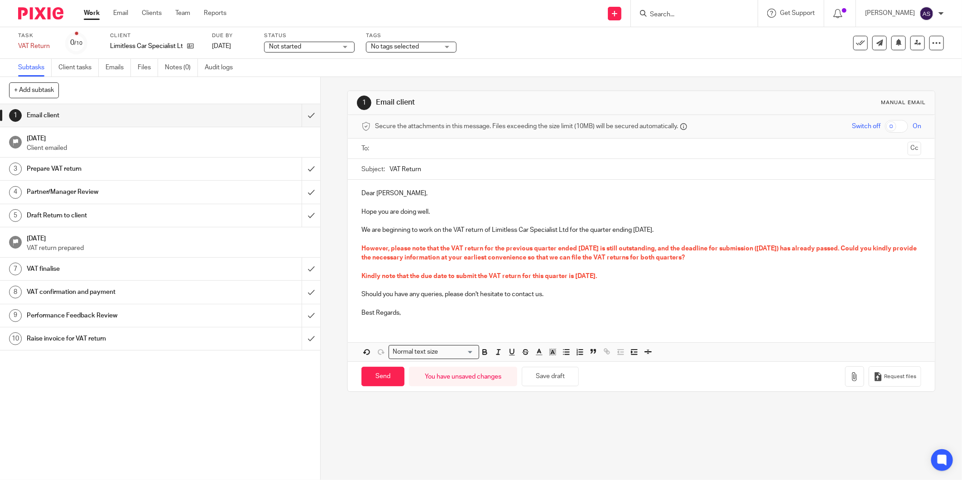
click at [637, 232] on p "We are beginning to work on the VAT return of Limitless Car Specialist Ltd for …" at bounding box center [641, 230] width 560 height 9
drag, startPoint x: 491, startPoint y: 242, endPoint x: 607, endPoint y: 237, distance: 116.5
click at [499, 242] on p at bounding box center [641, 239] width 560 height 9
click at [625, 245] on p "However, please note that the VAT return for the previous quarter ended 31 Janu…" at bounding box center [641, 253] width 560 height 19
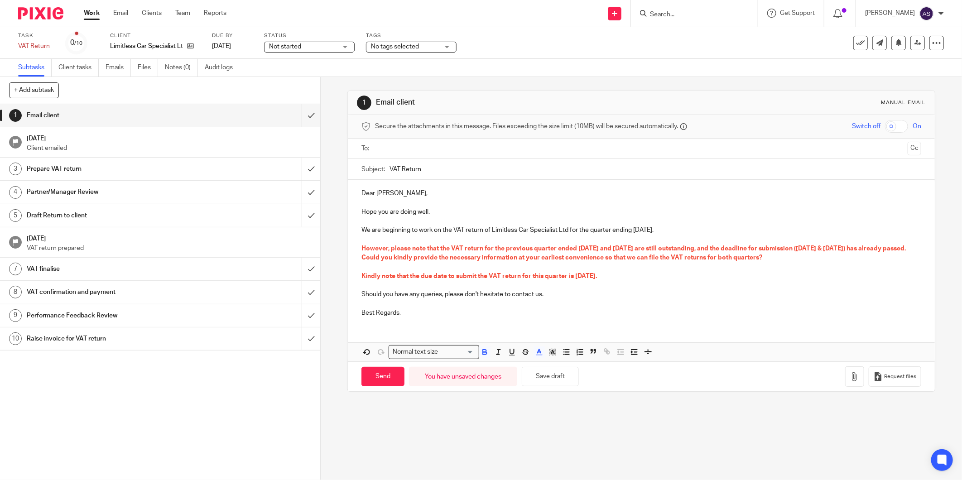
click at [568, 274] on span "Kindly note that the due date to submit the VAT return for this quarter is 06 J…" at bounding box center [479, 276] width 236 height 6
click at [807, 258] on span "However, please note that the VAT return for the previous quarter ended 31 Janu…" at bounding box center [634, 253] width 546 height 15
click at [815, 256] on span "However, please note that the VAT return for the previous quarter ended 31 Janu…" at bounding box center [634, 253] width 546 height 15
click at [576, 279] on span "Kindly note that the due date to submit the VAT return for this quarter is 06 J…" at bounding box center [479, 276] width 236 height 6
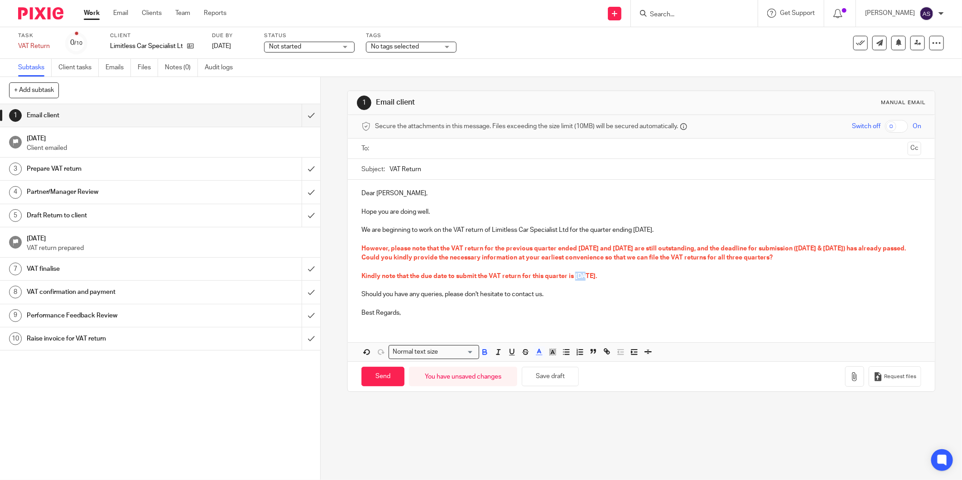
click at [576, 279] on span "Kindly note that the due date to submit the VAT return for this quarter is 06 J…" at bounding box center [479, 276] width 236 height 6
click at [418, 316] on p "Best Regards," at bounding box center [641, 312] width 560 height 9
click at [395, 315] on p "Best Regards," at bounding box center [641, 312] width 560 height 9
drag, startPoint x: 401, startPoint y: 314, endPoint x: 333, endPoint y: 308, distance: 67.7
click at [333, 308] on div "1 Email client Manual email Secure the attachments in this message. Files excee…" at bounding box center [641, 278] width 641 height 403
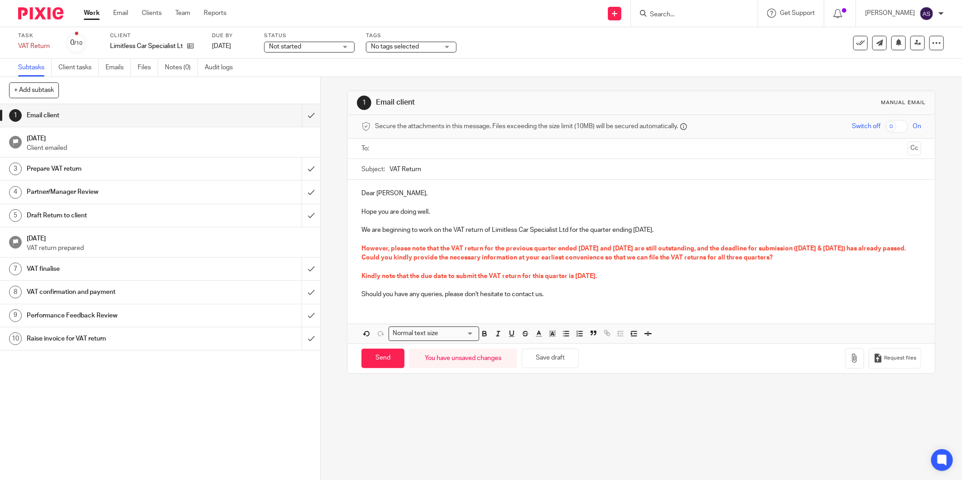
click at [439, 163] on input "VAT Return" at bounding box center [656, 169] width 532 height 20
drag, startPoint x: 490, startPoint y: 231, endPoint x: 566, endPoint y: 232, distance: 76.6
click at [566, 232] on p "We are beginning to work on the VAT return of Limitless Car Specialist Ltd for …" at bounding box center [641, 230] width 560 height 9
copy p "Limitless Car Specialist Ltd"
click at [421, 169] on input "VAT Return" at bounding box center [656, 169] width 532 height 20
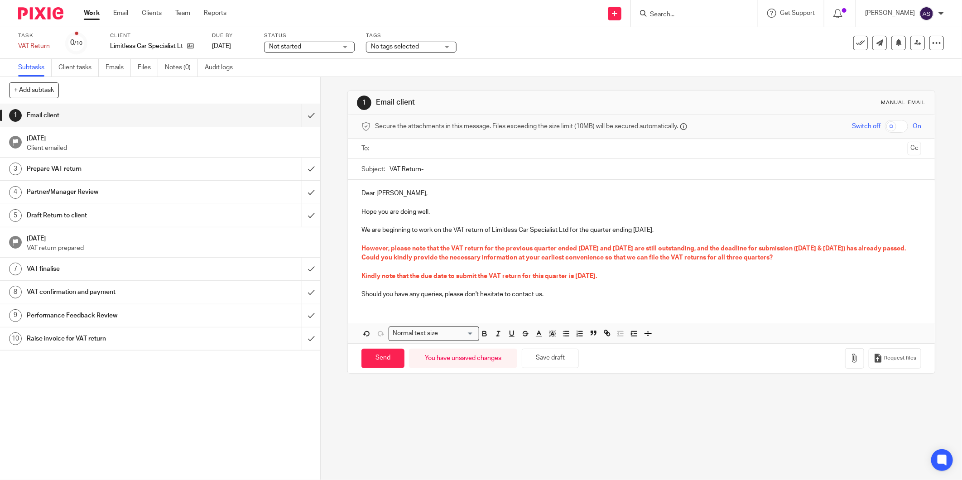
paste input "Limitless Car Specialist Ltd"
type input "VAT Return-Limitless Car Specialist Ltd"
click at [625, 230] on p "We are beginning to work on the VAT return of Limitless Car Specialist Ltd for …" at bounding box center [641, 230] width 560 height 9
drag, startPoint x: 633, startPoint y: 231, endPoint x: 669, endPoint y: 233, distance: 36.3
click at [669, 233] on p "We are beginning to work on the VAT return of Limitless Car Specialist Ltd for …" at bounding box center [641, 230] width 560 height 9
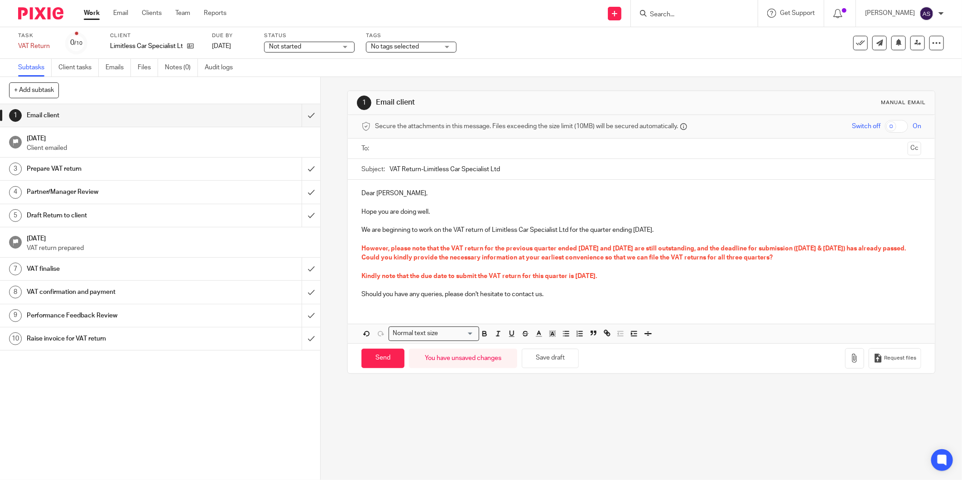
drag, startPoint x: 603, startPoint y: 302, endPoint x: 571, endPoint y: 280, distance: 38.8
click at [604, 301] on div "Dear Calvin, Hope you are doing well. We are beginning to work on the VAT retur…" at bounding box center [641, 243] width 587 height 126
click at [478, 256] on span "However, please note that the VAT return for the previous quarter ended 31 Janu…" at bounding box center [634, 253] width 546 height 15
click at [517, 171] on input "VAT Return-Limitless Car Specialist Ltd" at bounding box center [656, 169] width 532 height 20
click at [395, 148] on input "text" at bounding box center [641, 149] width 526 height 10
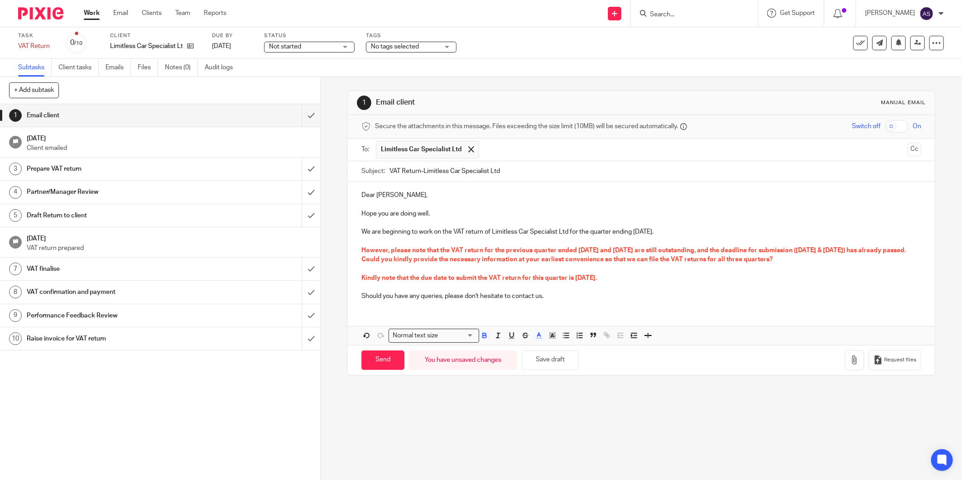
click at [506, 303] on div "Dear Calvin, Hope you are doing well. We are beginning to work on the VAT retur…" at bounding box center [641, 245] width 587 height 126
click at [850, 363] on icon "button" at bounding box center [854, 360] width 9 height 9
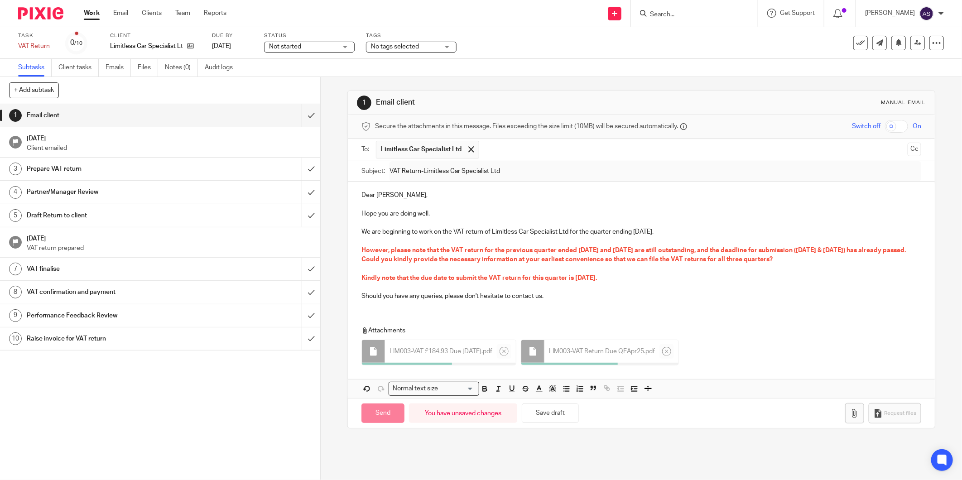
click at [634, 291] on p at bounding box center [641, 287] width 560 height 9
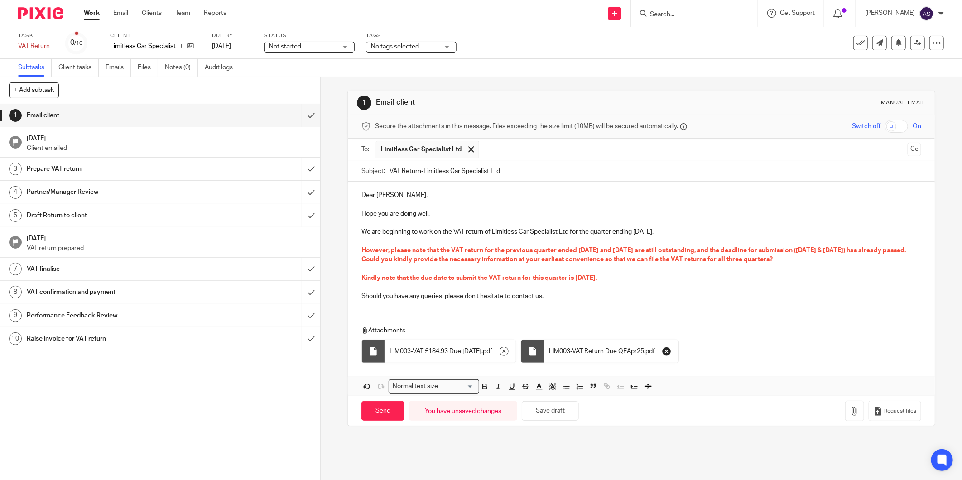
click at [671, 352] on icon "button" at bounding box center [666, 351] width 9 height 9
drag, startPoint x: 408, startPoint y: 304, endPoint x: 445, endPoint y: 295, distance: 38.7
click at [408, 304] on div "Dear Calvin, Hope you are doing well. We are beginning to work on the VAT retur…" at bounding box center [641, 245] width 587 height 126
click at [650, 276] on p "Kindly note that the due date to submit the VAT return for this quarter is 07 S…" at bounding box center [641, 278] width 560 height 9
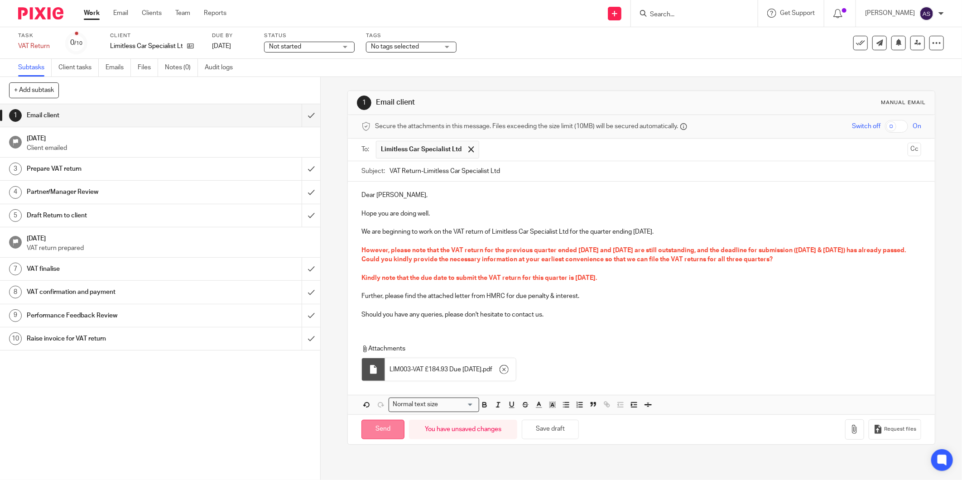
click at [387, 432] on input "Send" at bounding box center [382, 429] width 43 height 19
type input "Sent"
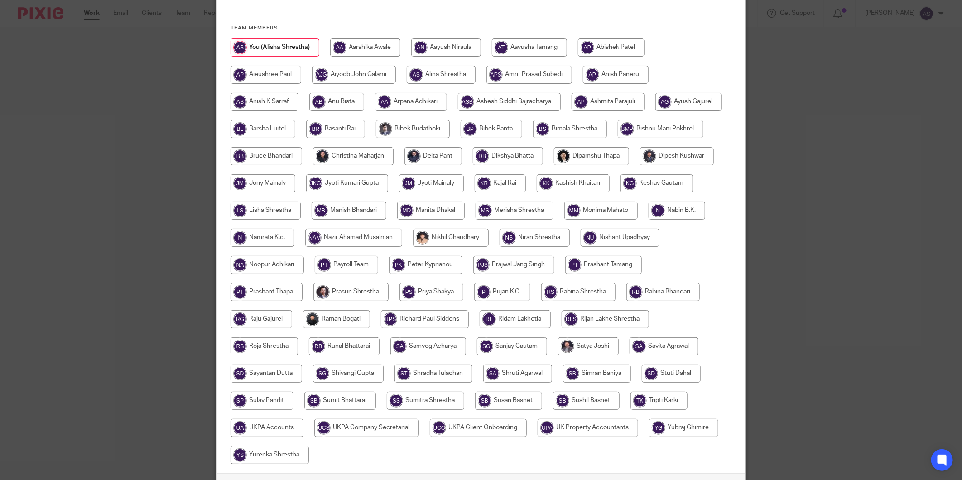
scroll to position [116, 0]
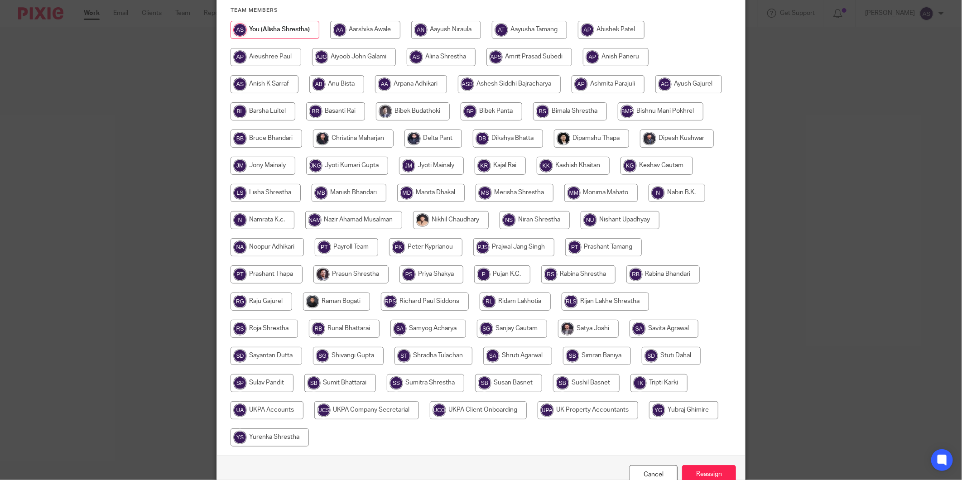
click at [370, 216] on input "radio" at bounding box center [336, 302] width 67 height 18
radio input "true"
click at [474, 216] on input "Reassign" at bounding box center [709, 474] width 54 height 19
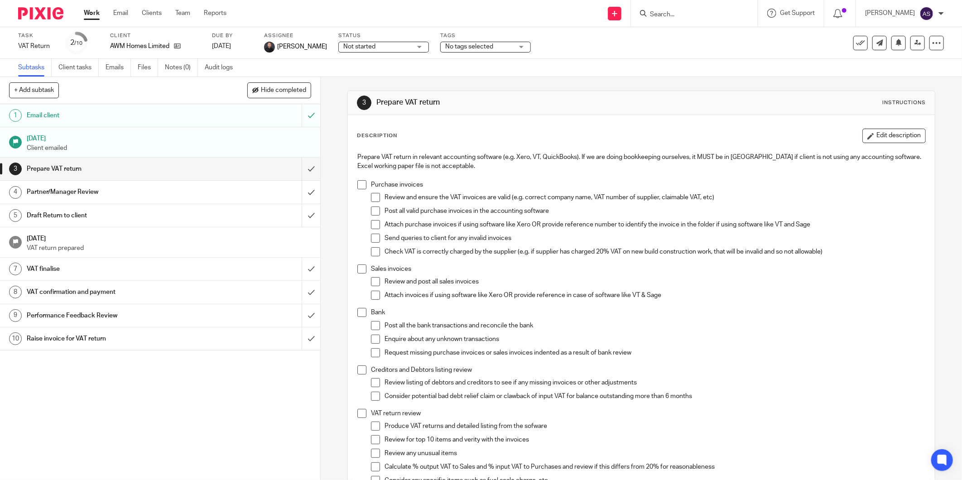
scroll to position [5, 0]
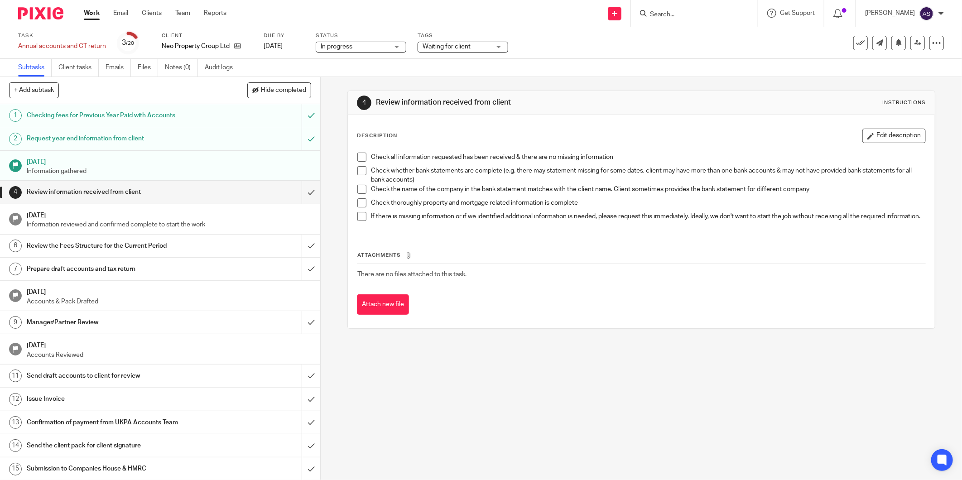
click at [445, 46] on span "Waiting for client" at bounding box center [447, 46] width 48 height 6
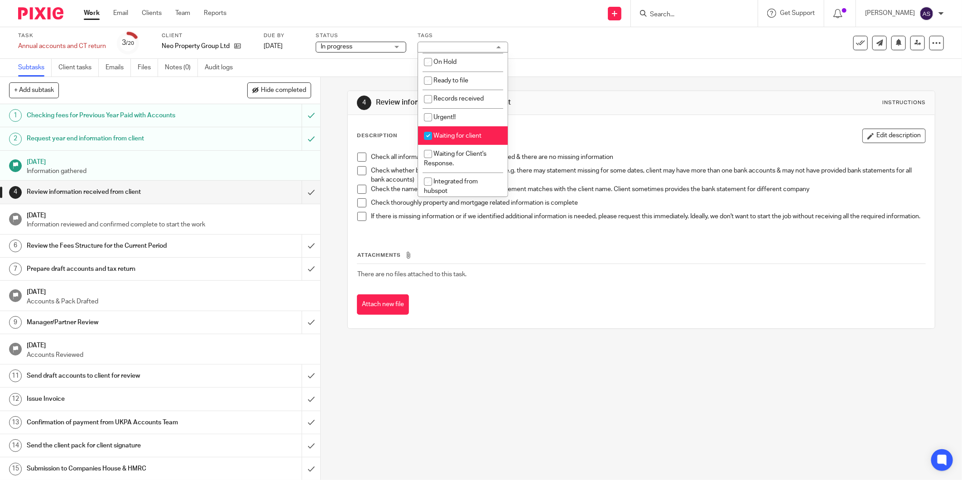
click at [441, 138] on span "Waiting for client" at bounding box center [457, 136] width 48 height 6
checkbox input "false"
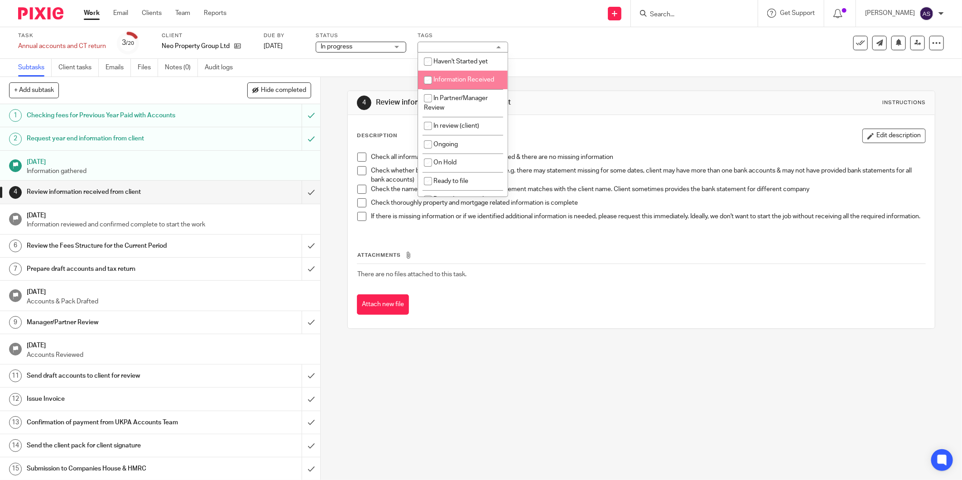
click at [461, 82] on span "Information Received" at bounding box center [463, 80] width 61 height 6
checkbox input "true"
click at [573, 366] on div "4 Review information received from client Instructions Description Edit descrip…" at bounding box center [641, 278] width 641 height 403
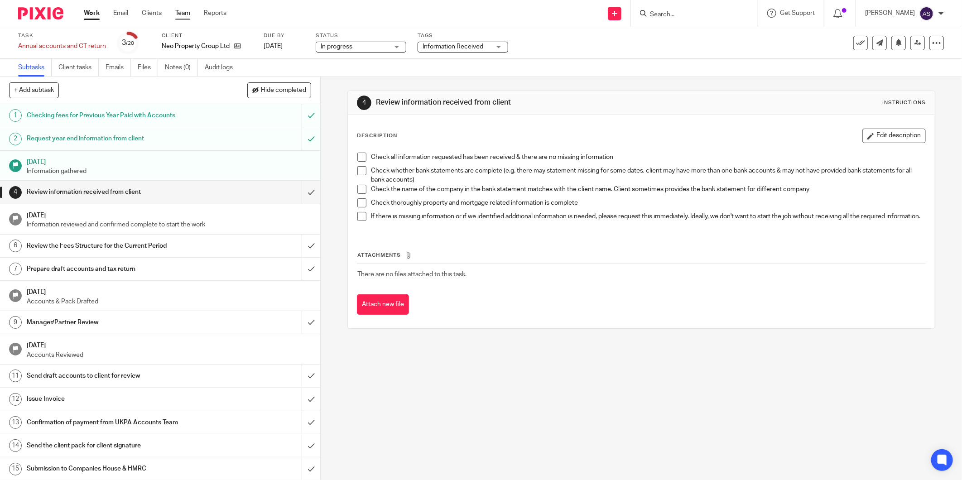
drag, startPoint x: 187, startPoint y: 14, endPoint x: 183, endPoint y: 11, distance: 5.5
click at [187, 14] on link "Team" at bounding box center [182, 13] width 15 height 9
click at [689, 15] on input "Search" at bounding box center [690, 15] width 82 height 8
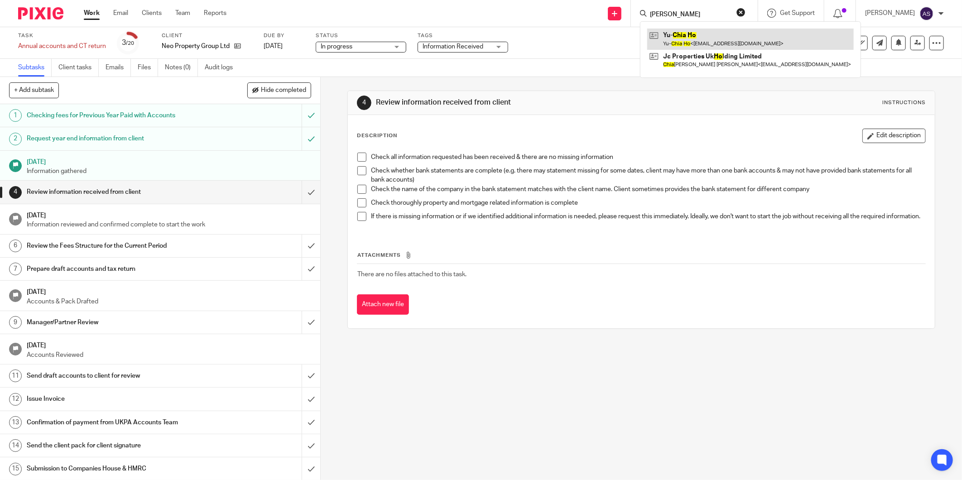
type input "Chia HO"
click at [690, 37] on link at bounding box center [750, 39] width 207 height 21
drag, startPoint x: 639, startPoint y: 389, endPoint x: 636, endPoint y: 361, distance: 27.8
click at [639, 389] on div "4 Review information received from client Instructions Description Edit descrip…" at bounding box center [641, 278] width 641 height 403
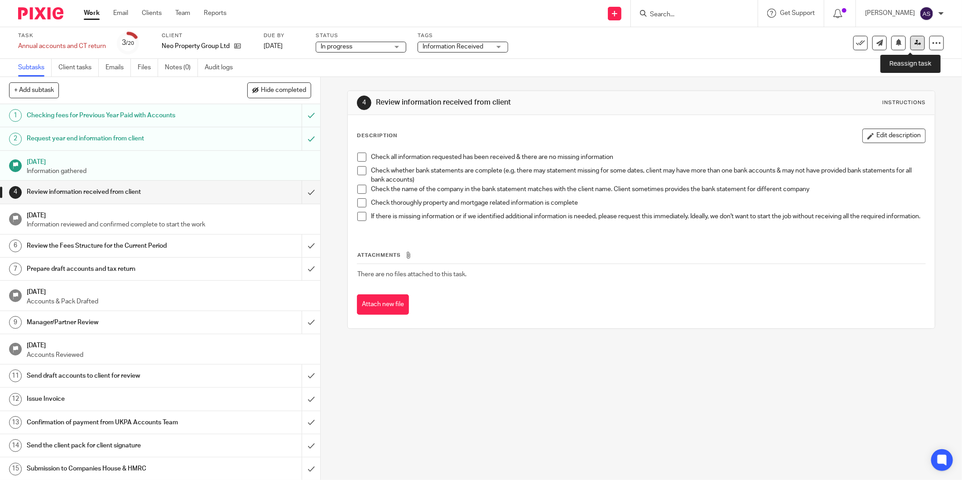
click at [916, 42] on link at bounding box center [917, 43] width 14 height 14
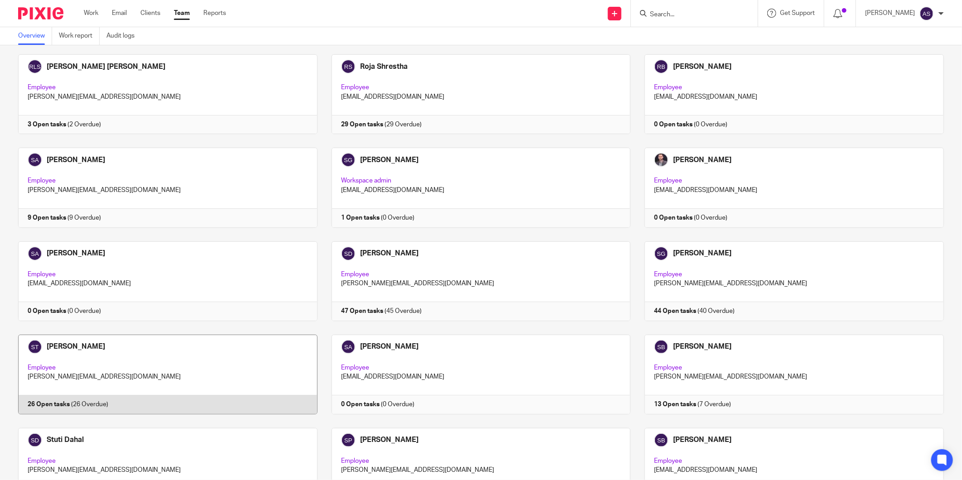
scroll to position [1912, 0]
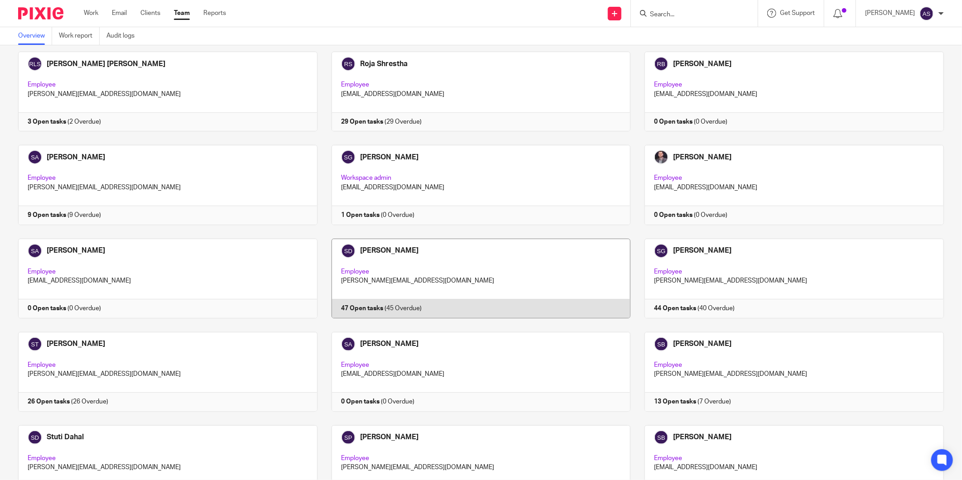
drag, startPoint x: 395, startPoint y: 249, endPoint x: 464, endPoint y: 248, distance: 69.3
click at [464, 248] on link at bounding box center [474, 279] width 313 height 80
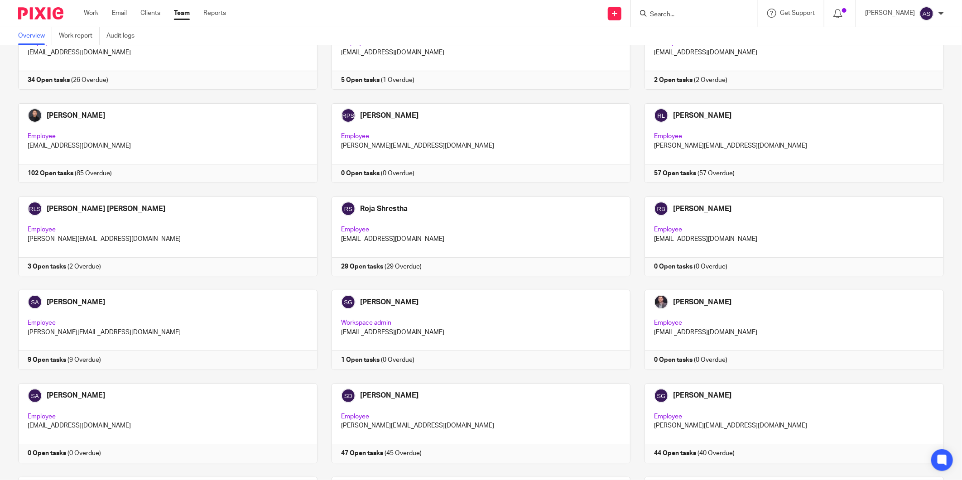
scroll to position [1761, 0]
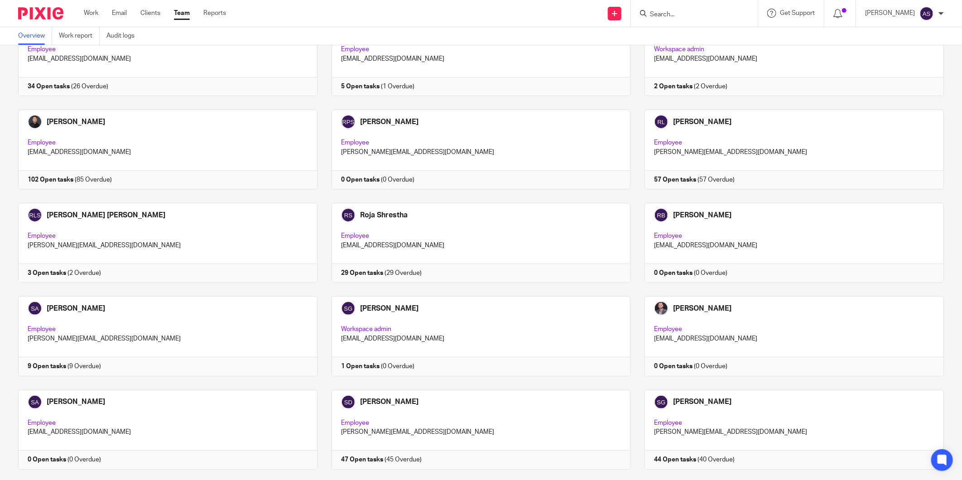
click at [694, 11] on input "Search" at bounding box center [690, 15] width 82 height 8
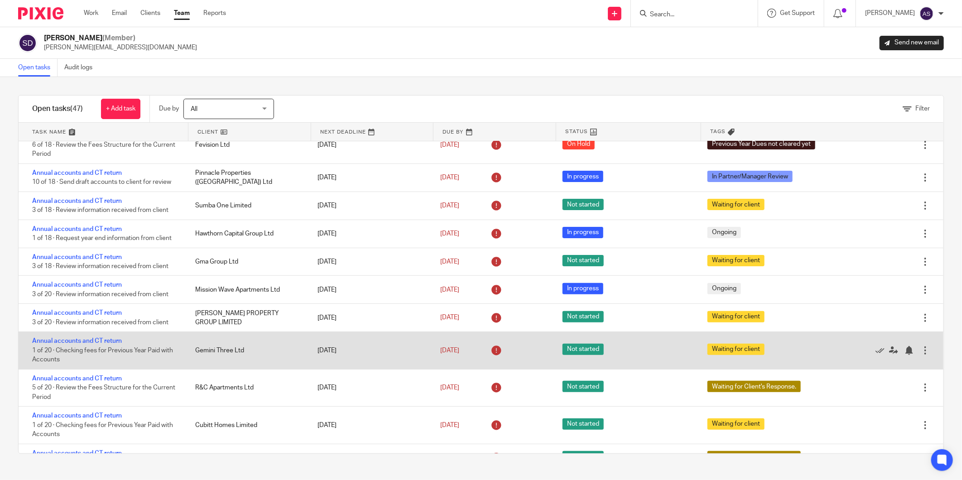
scroll to position [151, 0]
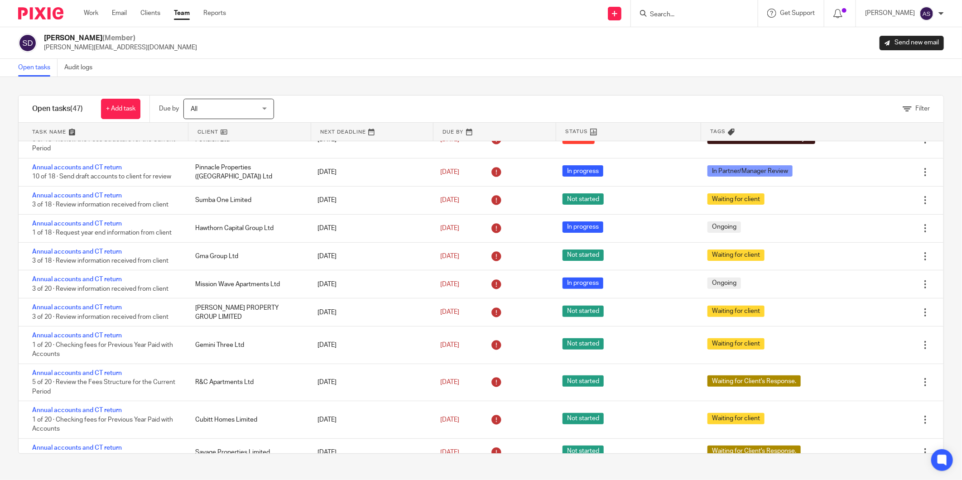
click at [708, 8] on form at bounding box center [697, 13] width 96 height 11
click at [713, 12] on input "Search" at bounding box center [690, 15] width 82 height 8
type input "sumba two"
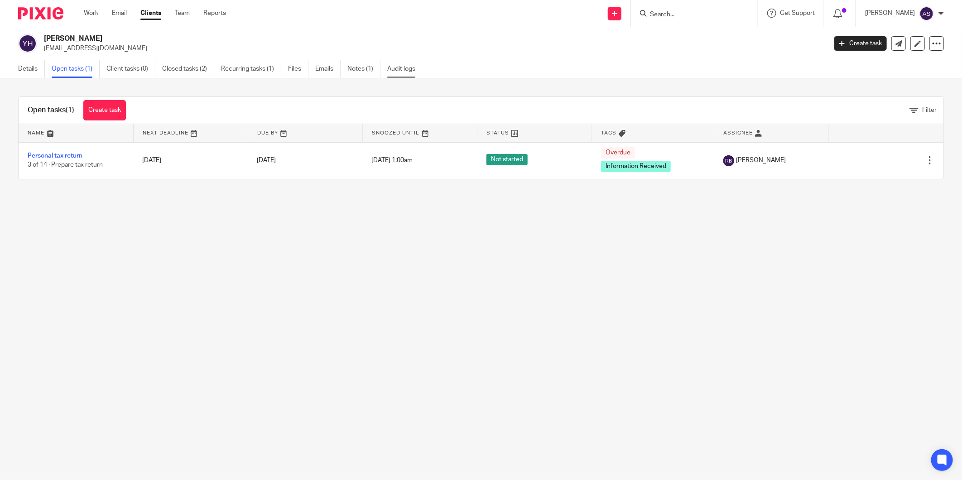
click at [409, 63] on link "Audit logs" at bounding box center [404, 69] width 35 height 18
click at [408, 68] on link "Audit logs" at bounding box center [404, 69] width 35 height 18
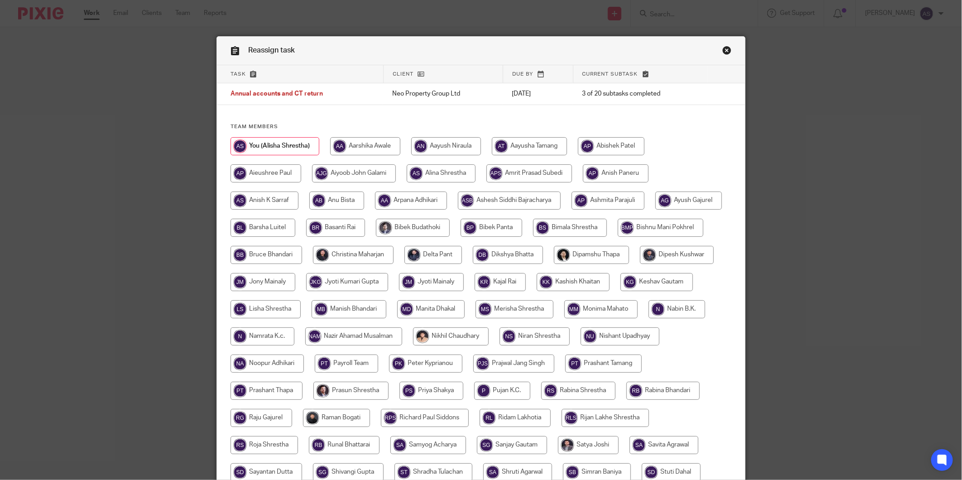
scroll to position [101, 0]
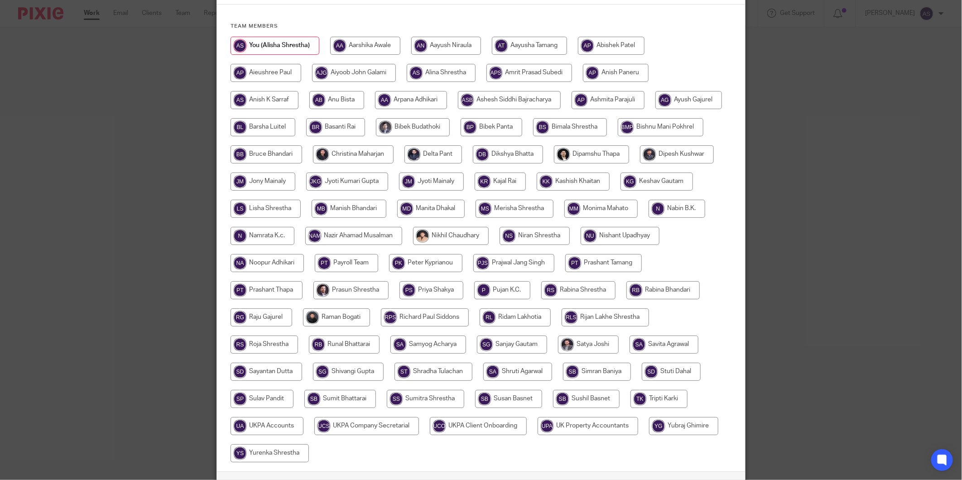
click at [554, 164] on input "radio" at bounding box center [591, 154] width 75 height 18
radio input "true"
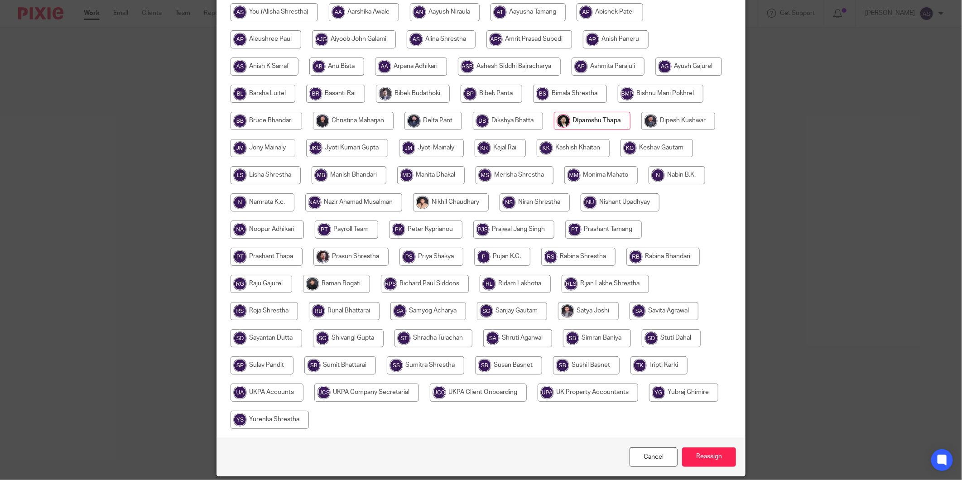
scroll to position [167, 0]
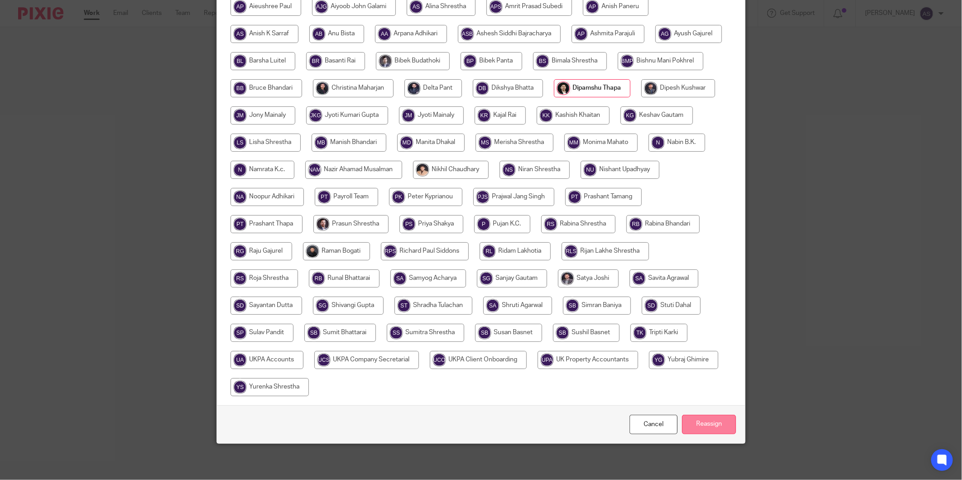
click at [705, 423] on input "Reassign" at bounding box center [709, 424] width 54 height 19
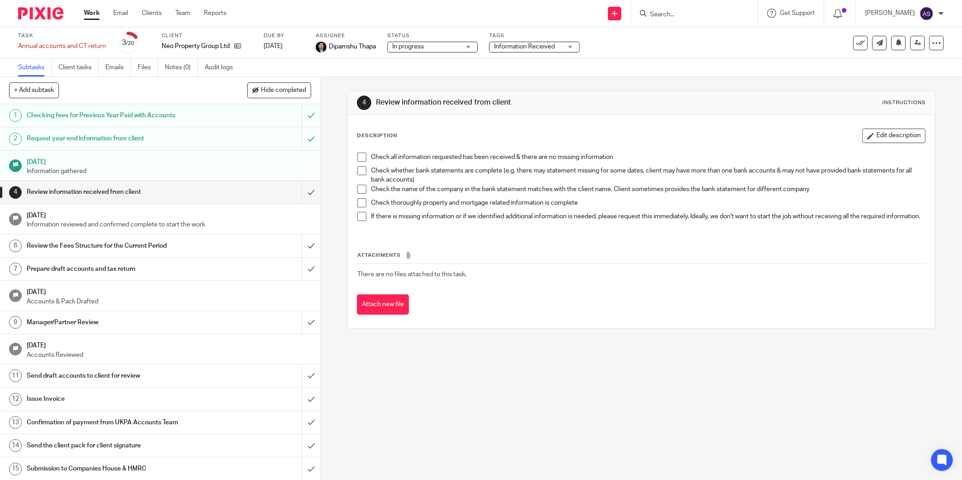
click at [712, 14] on input "Search" at bounding box center [690, 15] width 82 height 8
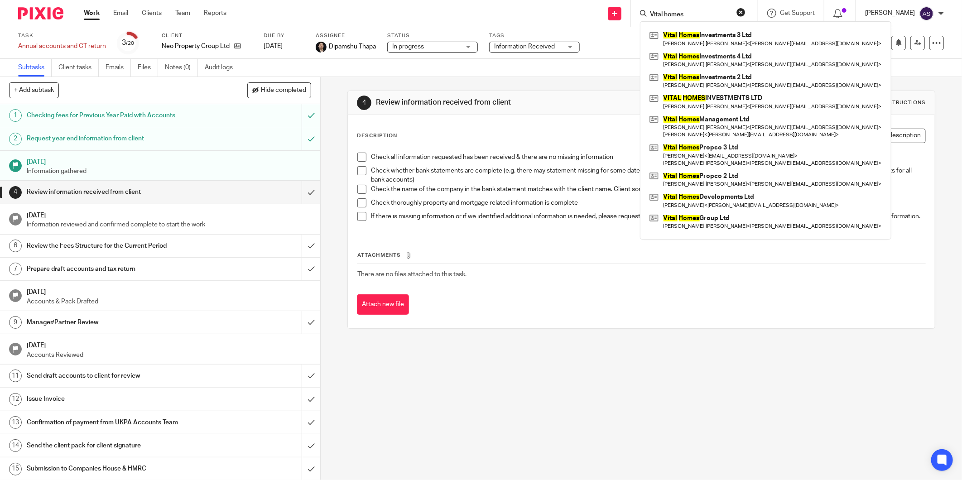
type input "Vital homes"
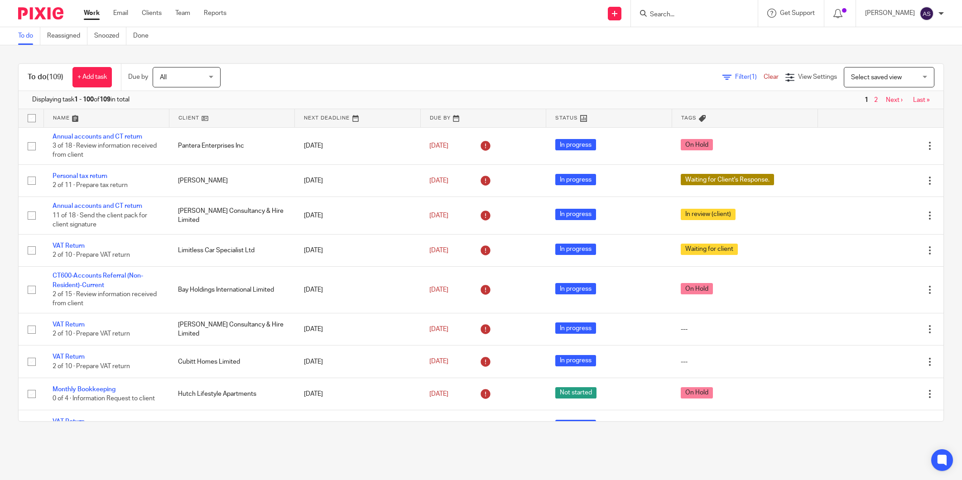
click at [682, 16] on input "Search" at bounding box center [690, 15] width 82 height 8
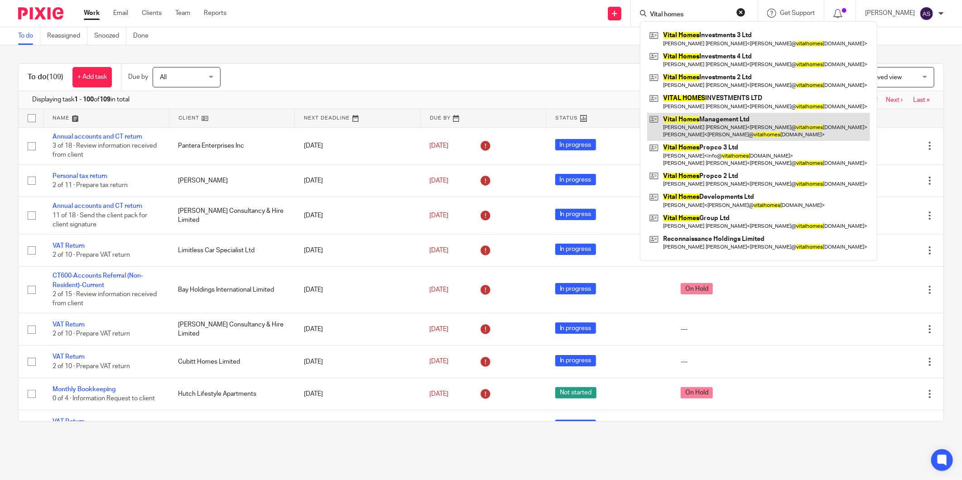
type input "Vital homes"
click at [771, 121] on link at bounding box center [758, 127] width 223 height 28
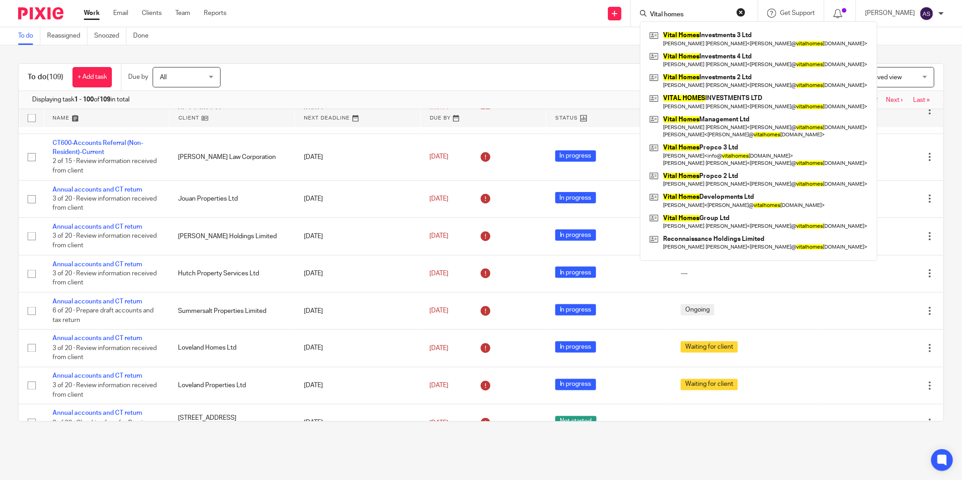
scroll to position [855, 0]
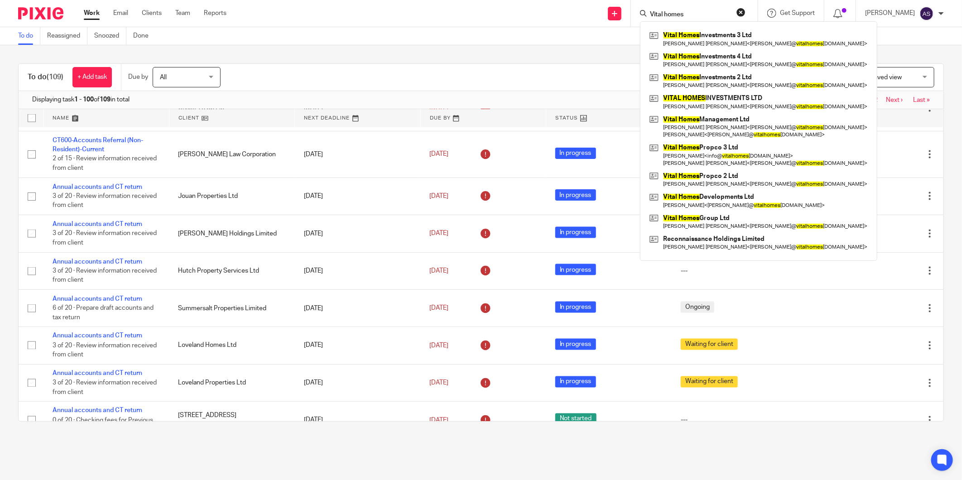
click at [341, 90] on div "To do (109) + Add task Due by All All Today Tomorrow This week Next week This m…" at bounding box center [481, 77] width 925 height 27
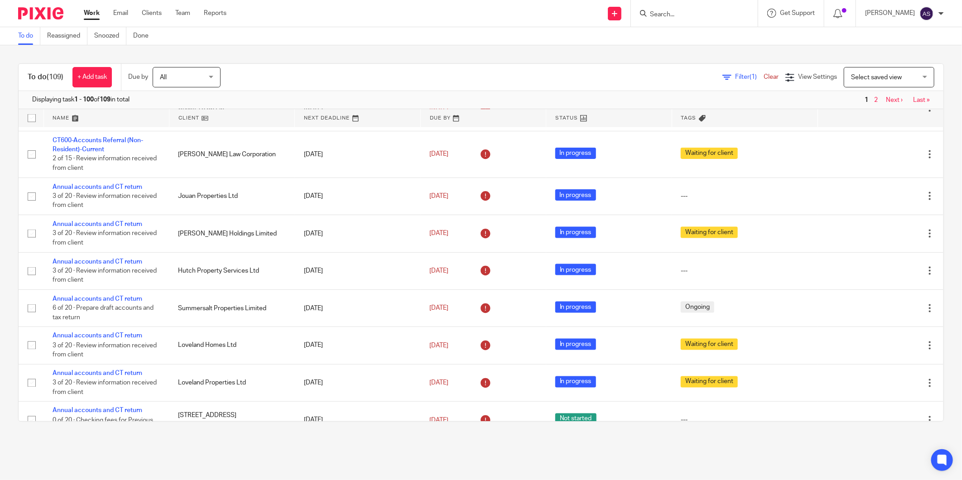
click at [670, 14] on input "Search" at bounding box center [690, 15] width 82 height 8
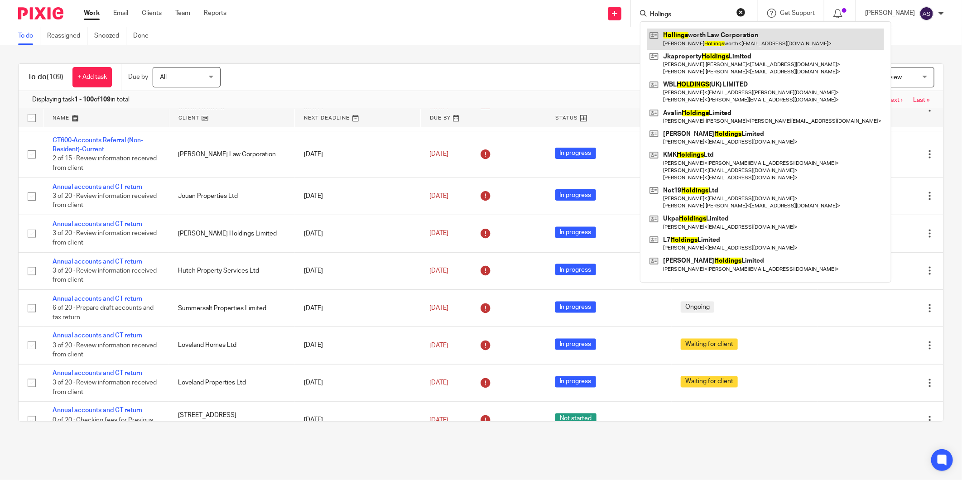
type input "Holings"
click at [710, 34] on link at bounding box center [765, 39] width 237 height 21
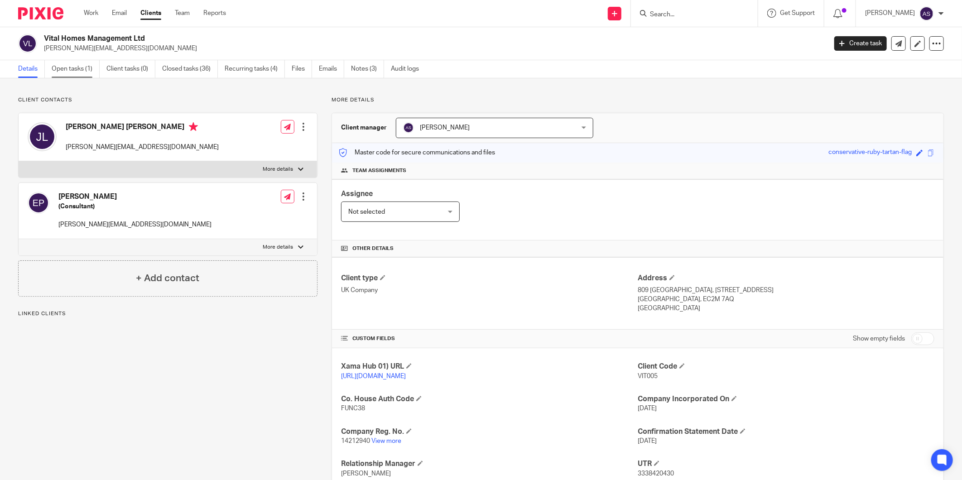
click at [55, 69] on link "Open tasks (1)" at bounding box center [76, 69] width 48 height 18
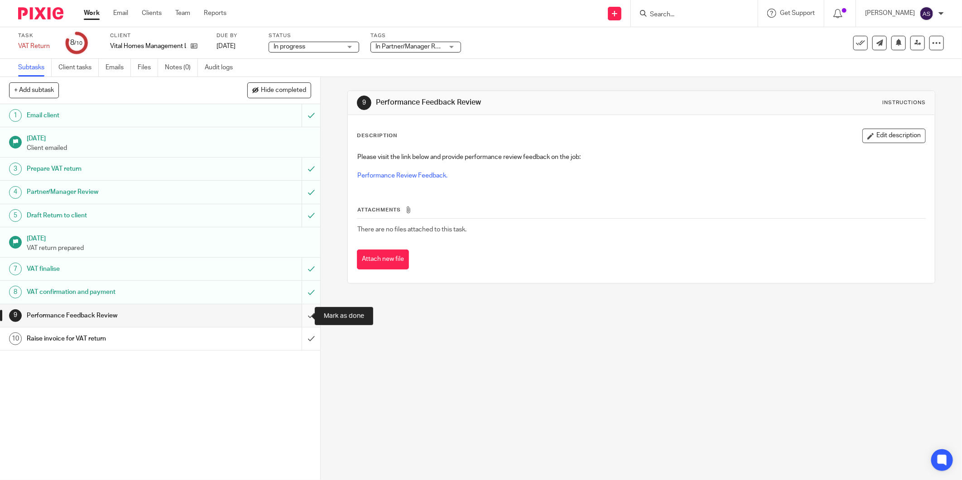
click at [306, 314] on input "submit" at bounding box center [160, 315] width 320 height 23
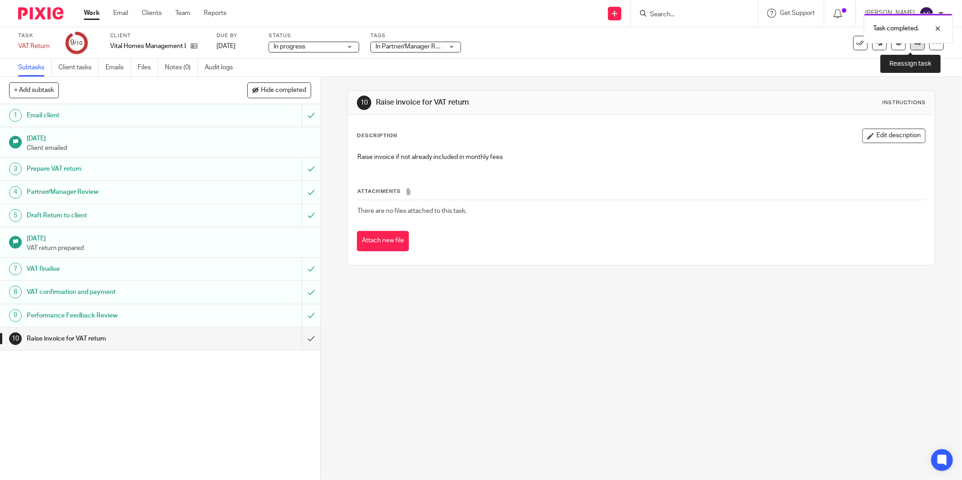
click at [913, 47] on link at bounding box center [917, 43] width 14 height 14
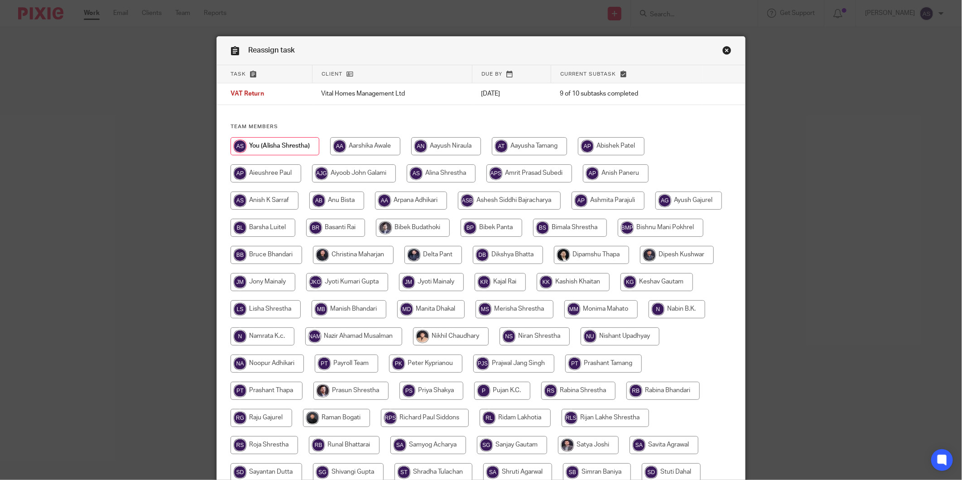
scroll to position [167, 0]
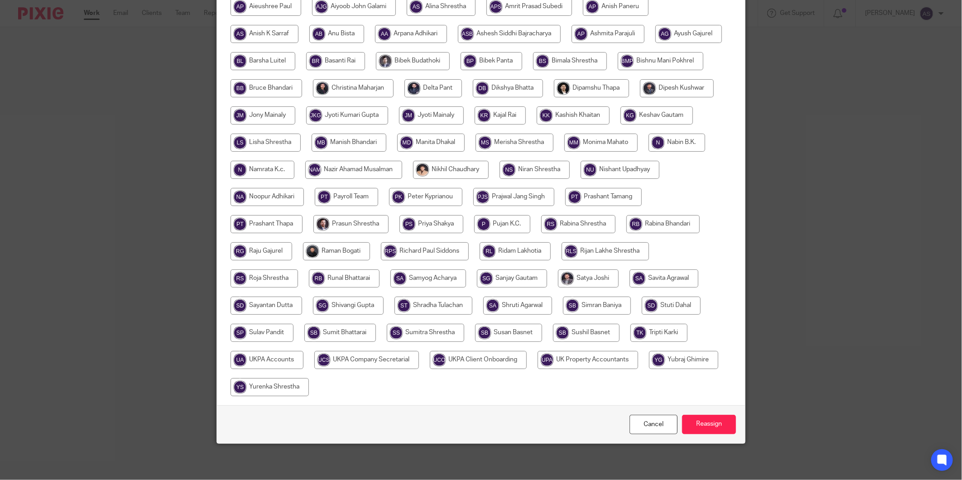
click at [541, 233] on input "radio" at bounding box center [578, 224] width 74 height 18
radio input "true"
click at [628, 233] on input "radio" at bounding box center [664, 224] width 73 height 18
radio input "true"
click at [719, 427] on input "Reassign" at bounding box center [709, 424] width 54 height 19
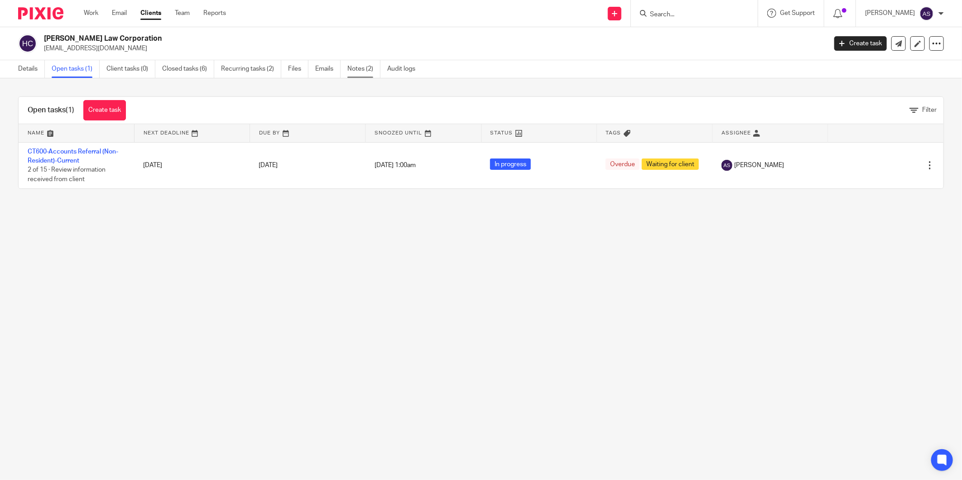
click at [359, 73] on link "Notes (2)" at bounding box center [363, 69] width 33 height 18
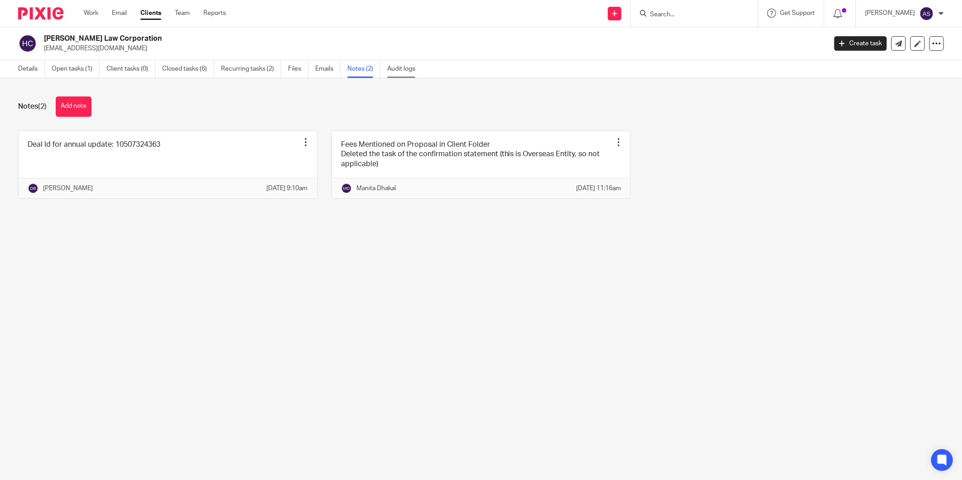
click at [397, 74] on link "Audit logs" at bounding box center [404, 69] width 35 height 18
